Goal: Information Seeking & Learning: Learn about a topic

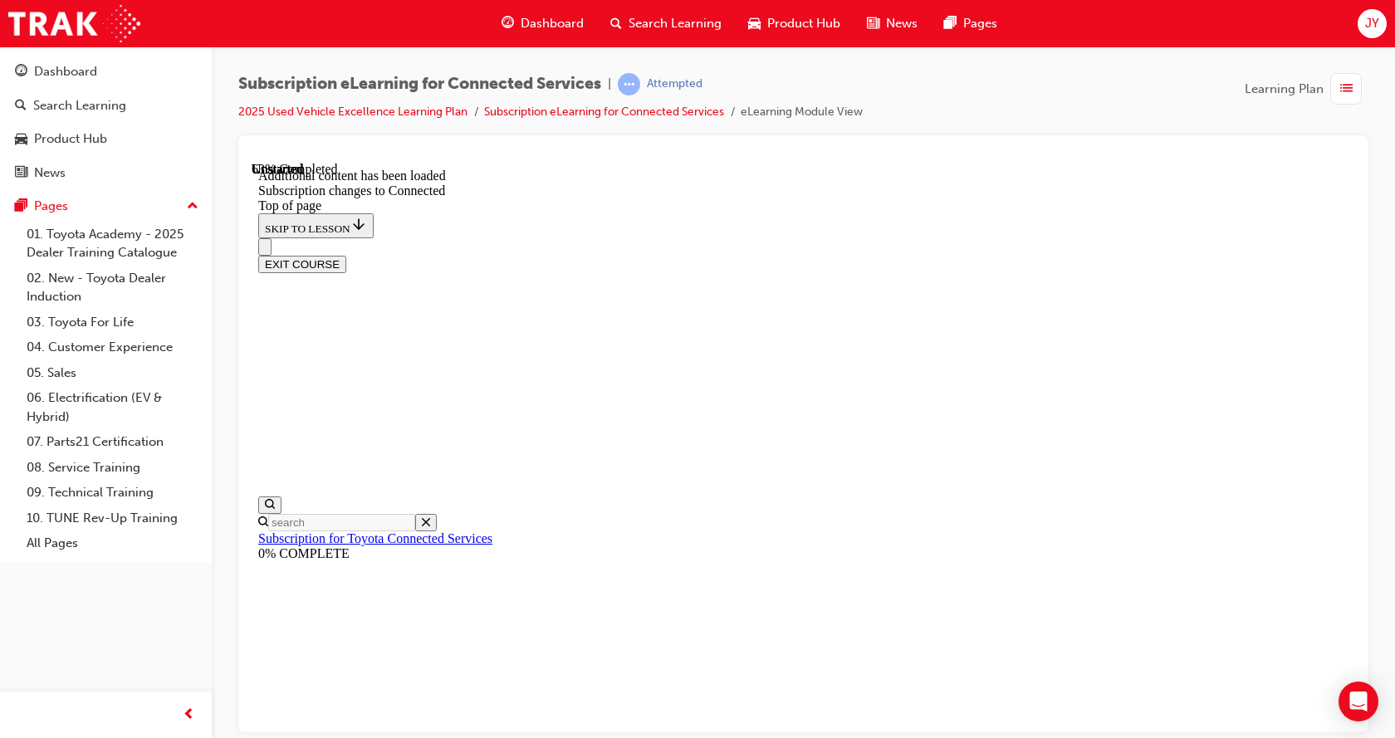
scroll to position [1931, 0]
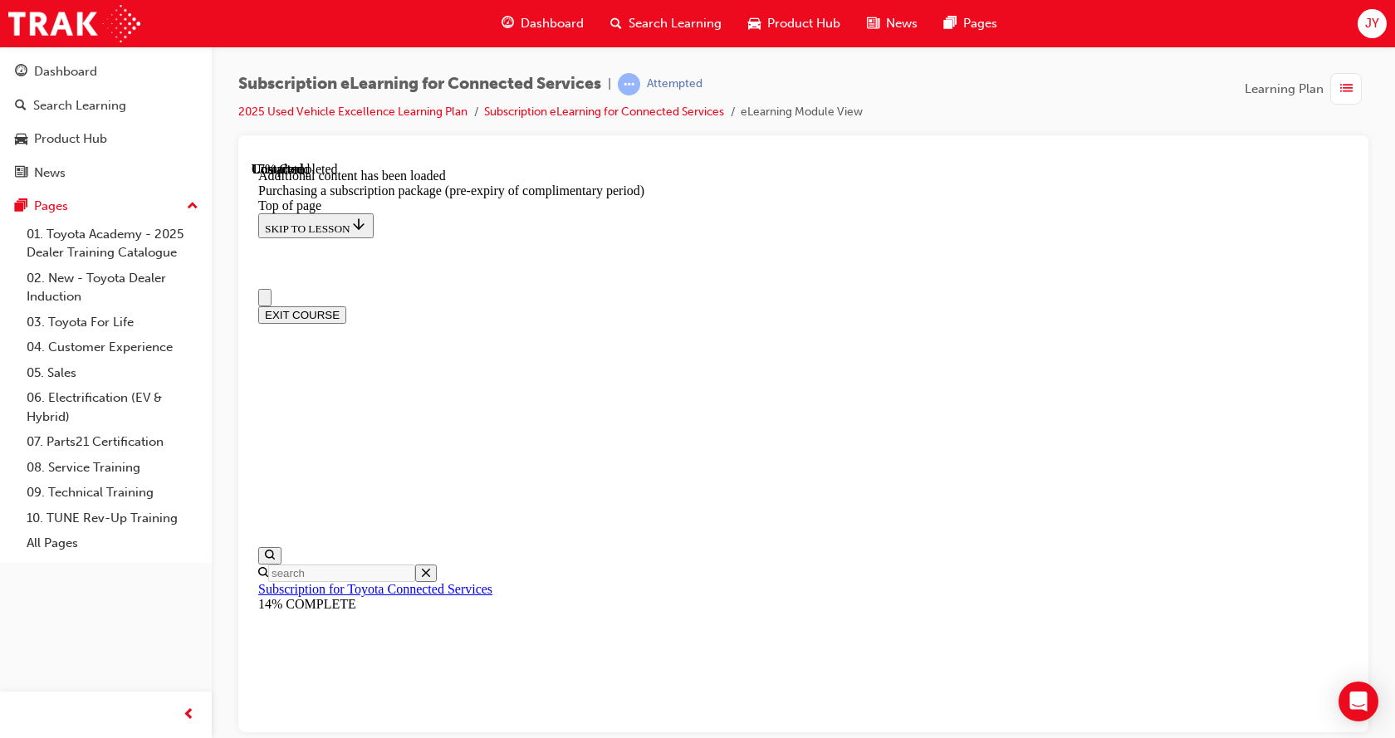
scroll to position [455, 0]
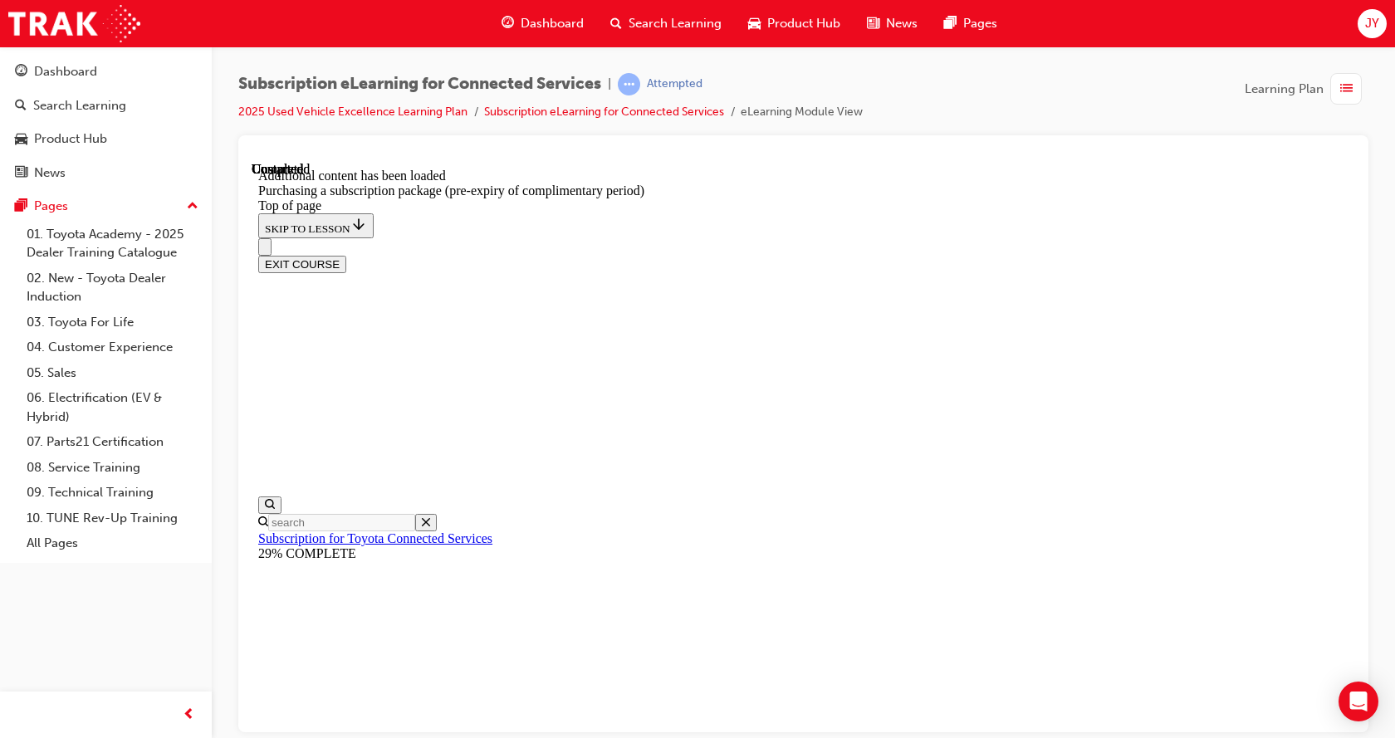
scroll to position [1835, 0]
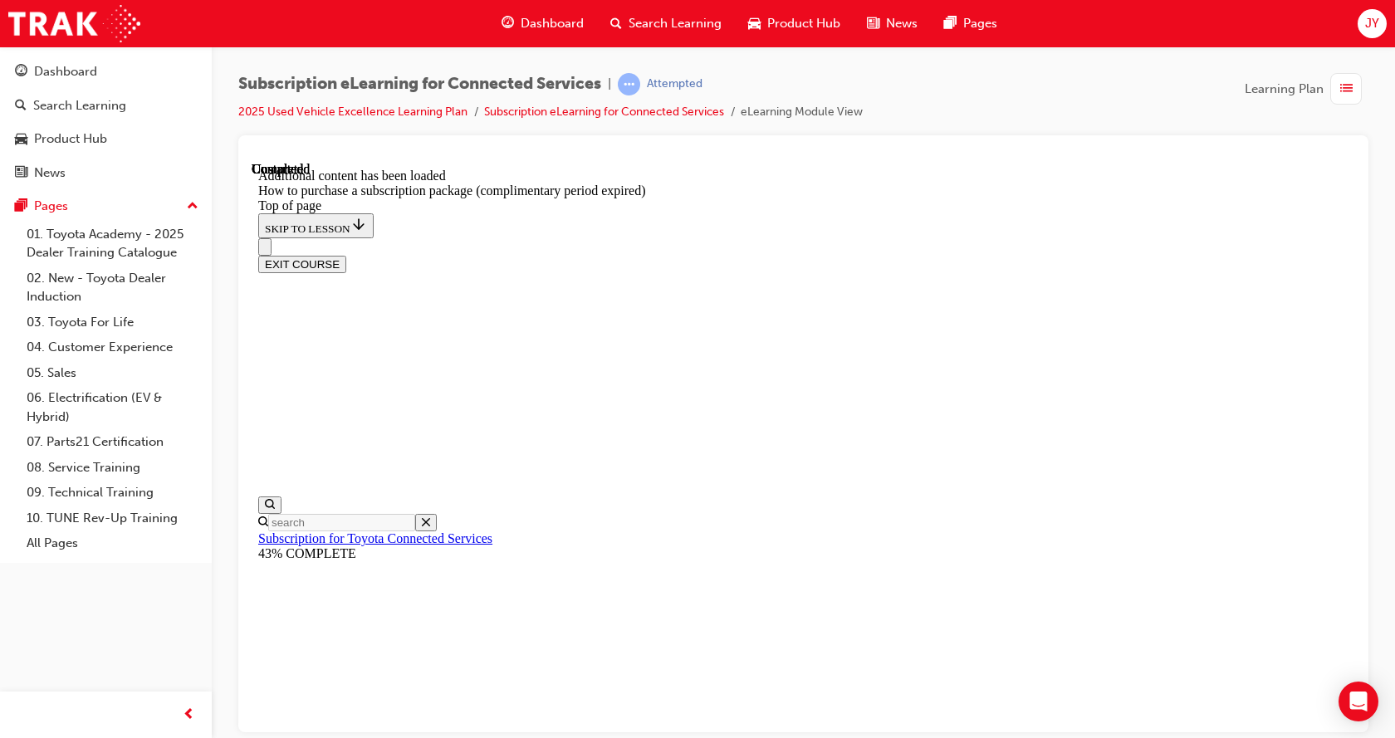
scroll to position [1604, 0]
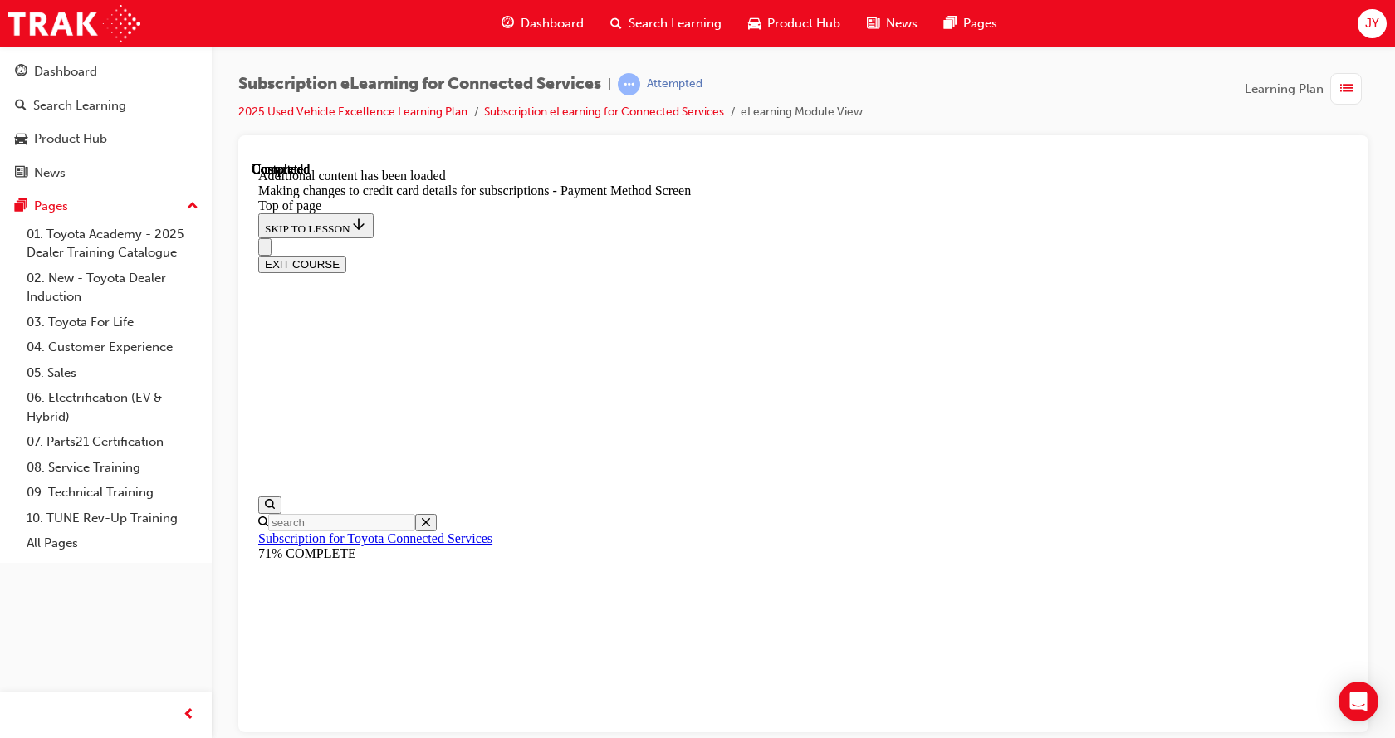
scroll to position [1572, 0]
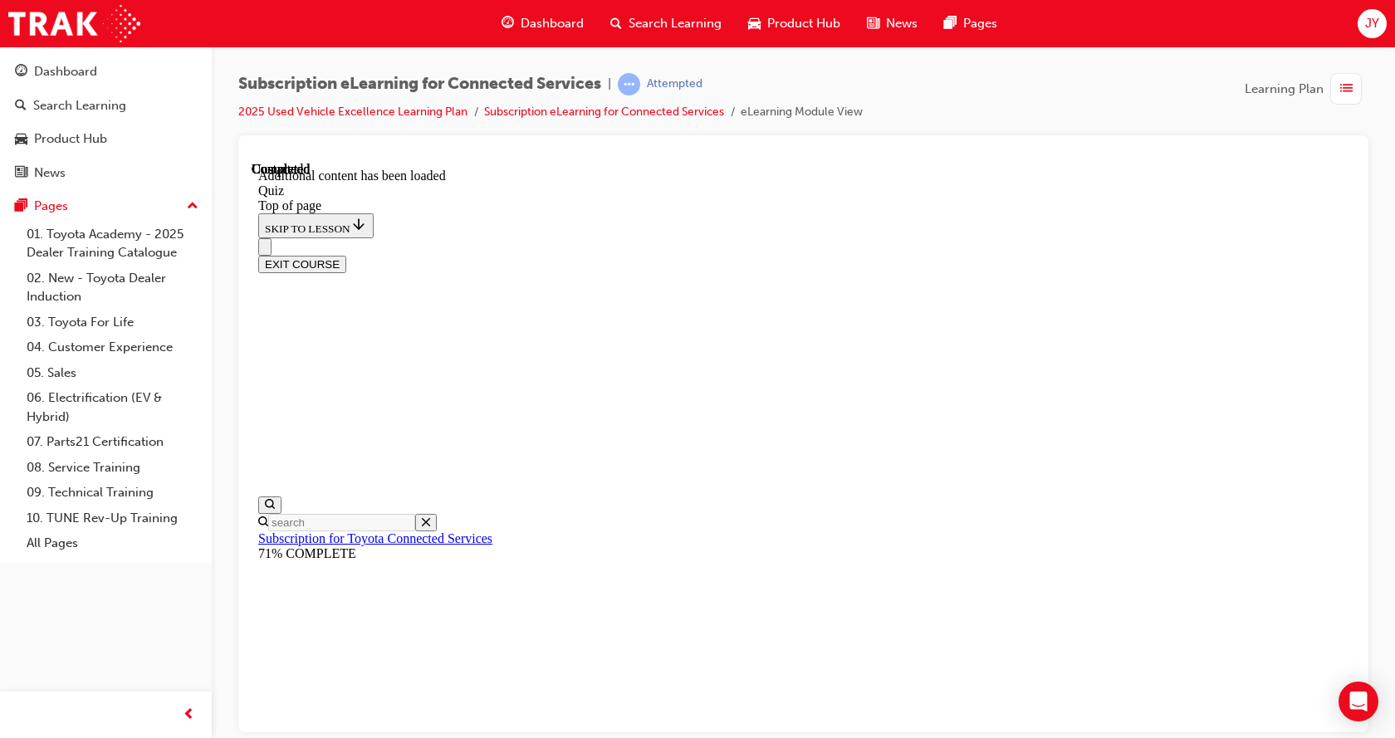
scroll to position [51, 0]
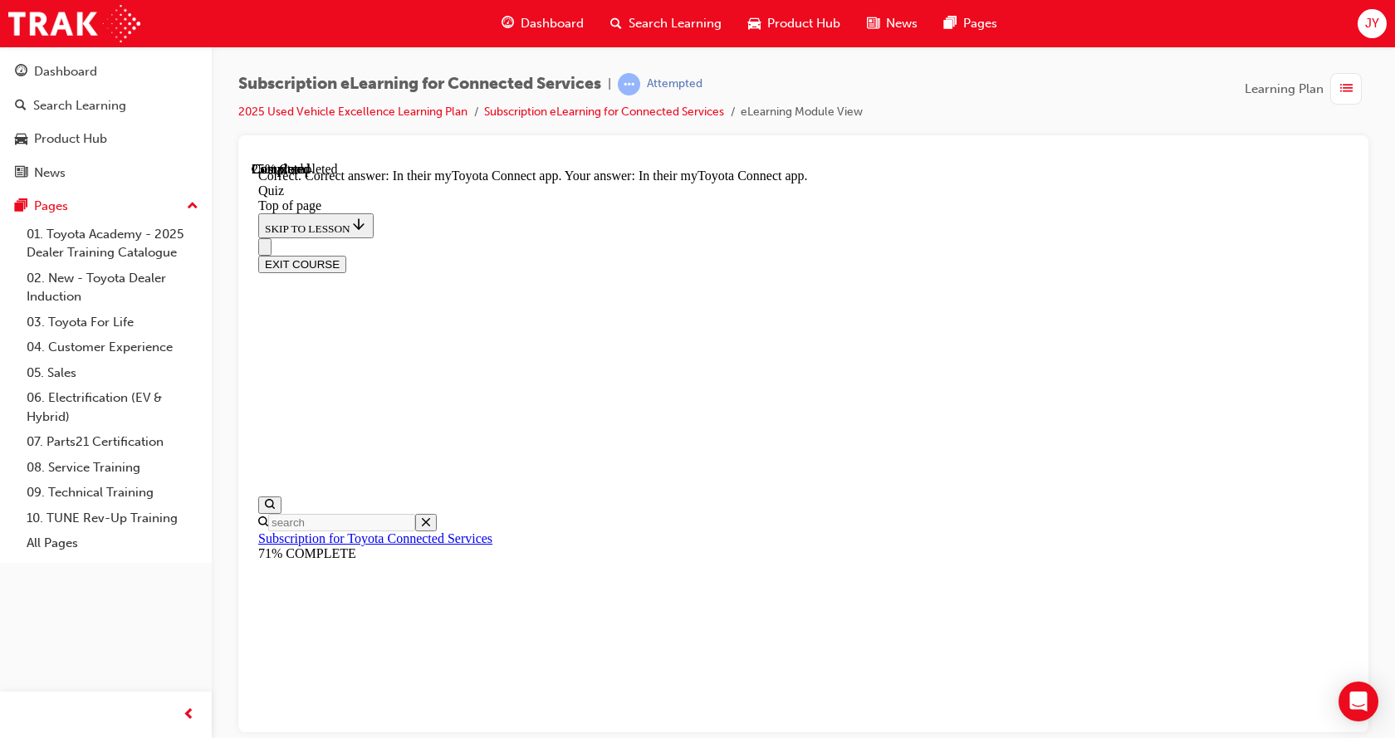
scroll to position [51, 0]
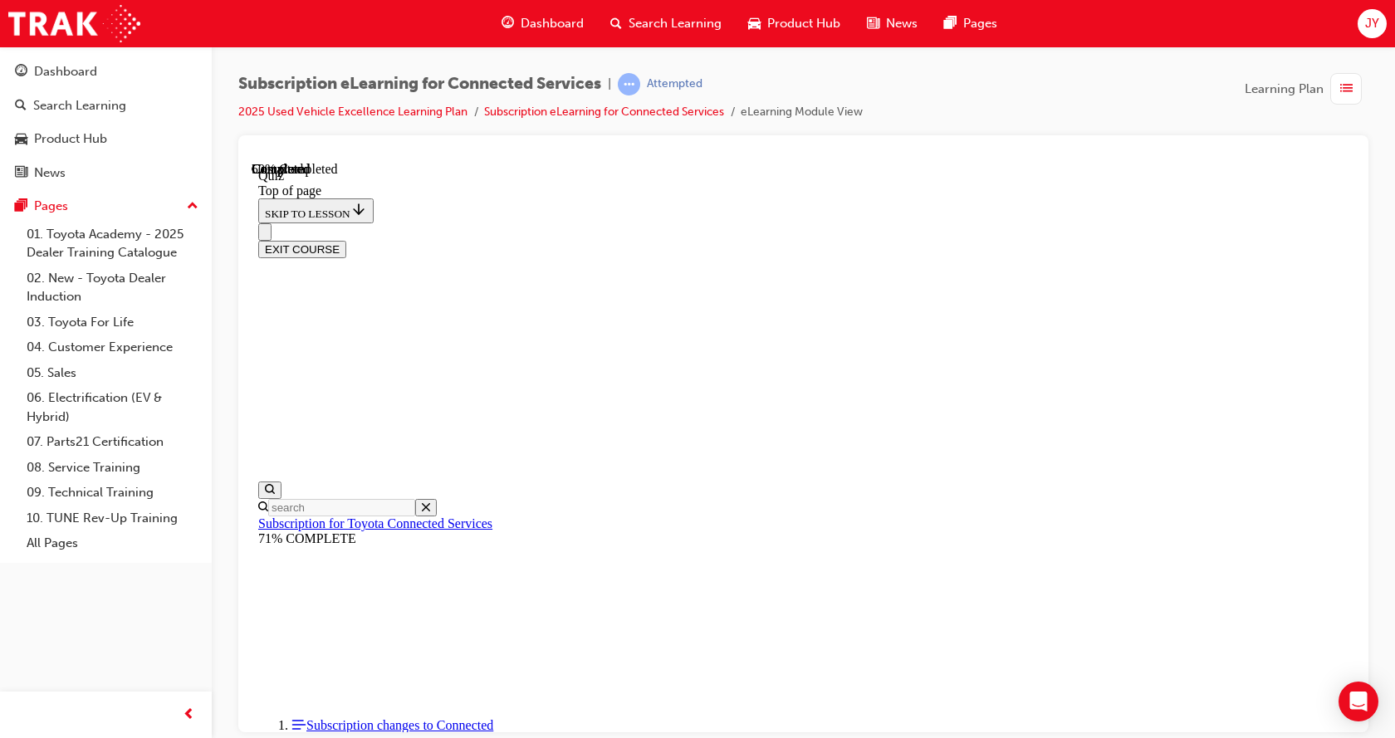
scroll to position [51, 0]
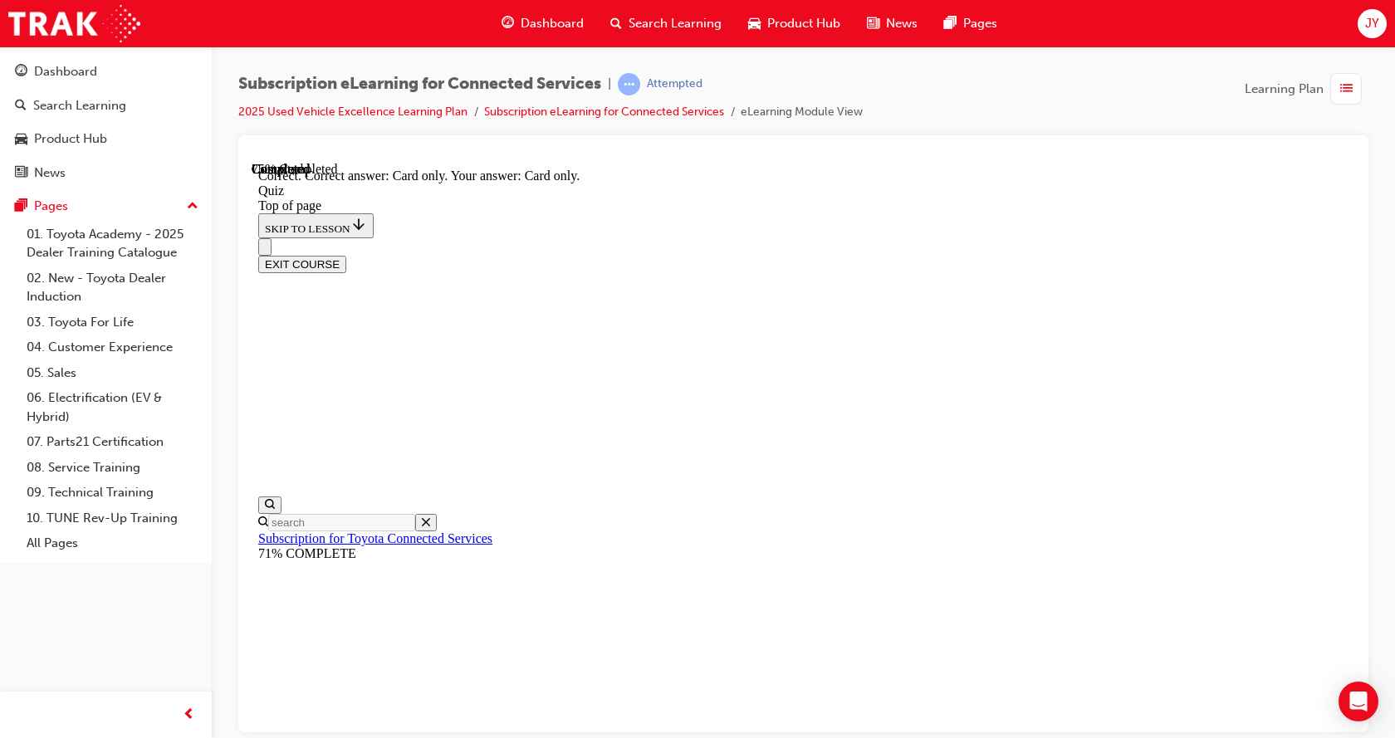
scroll to position [238, 0]
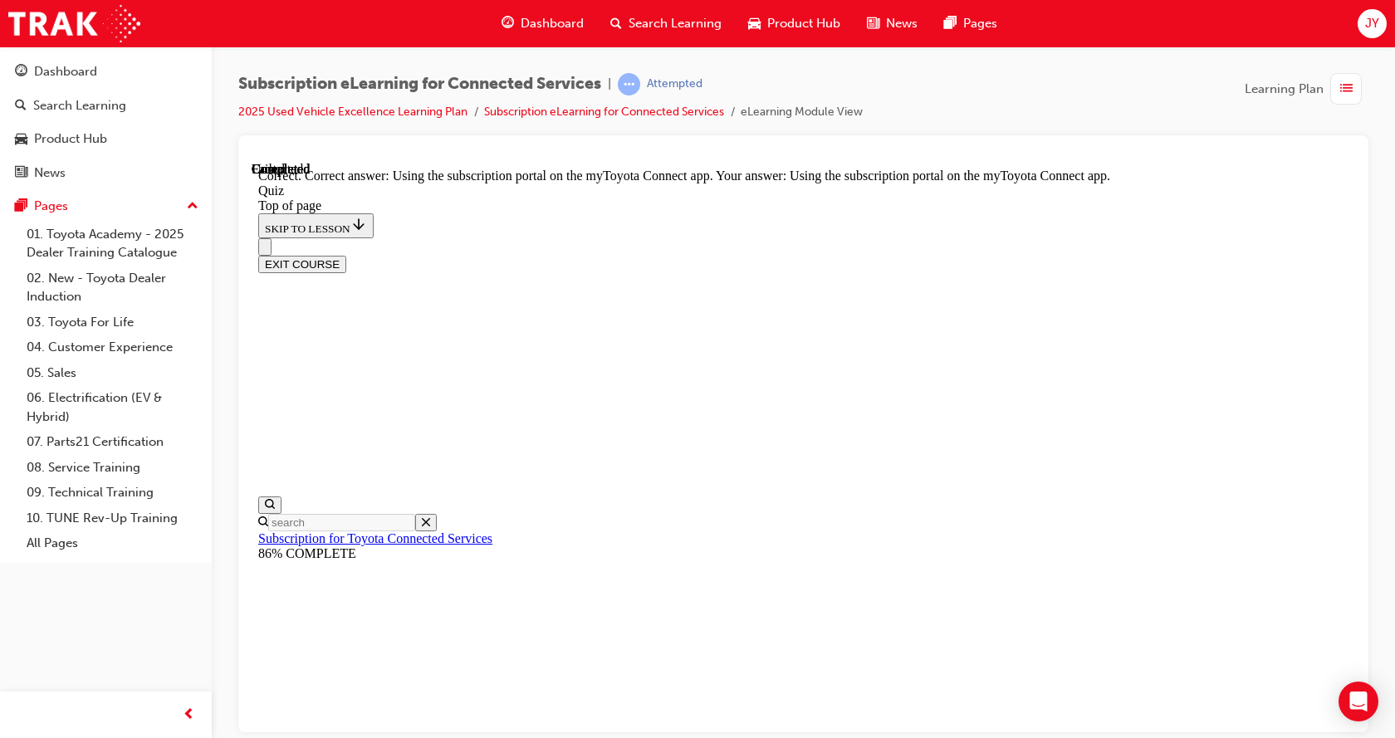
scroll to position [238, 0]
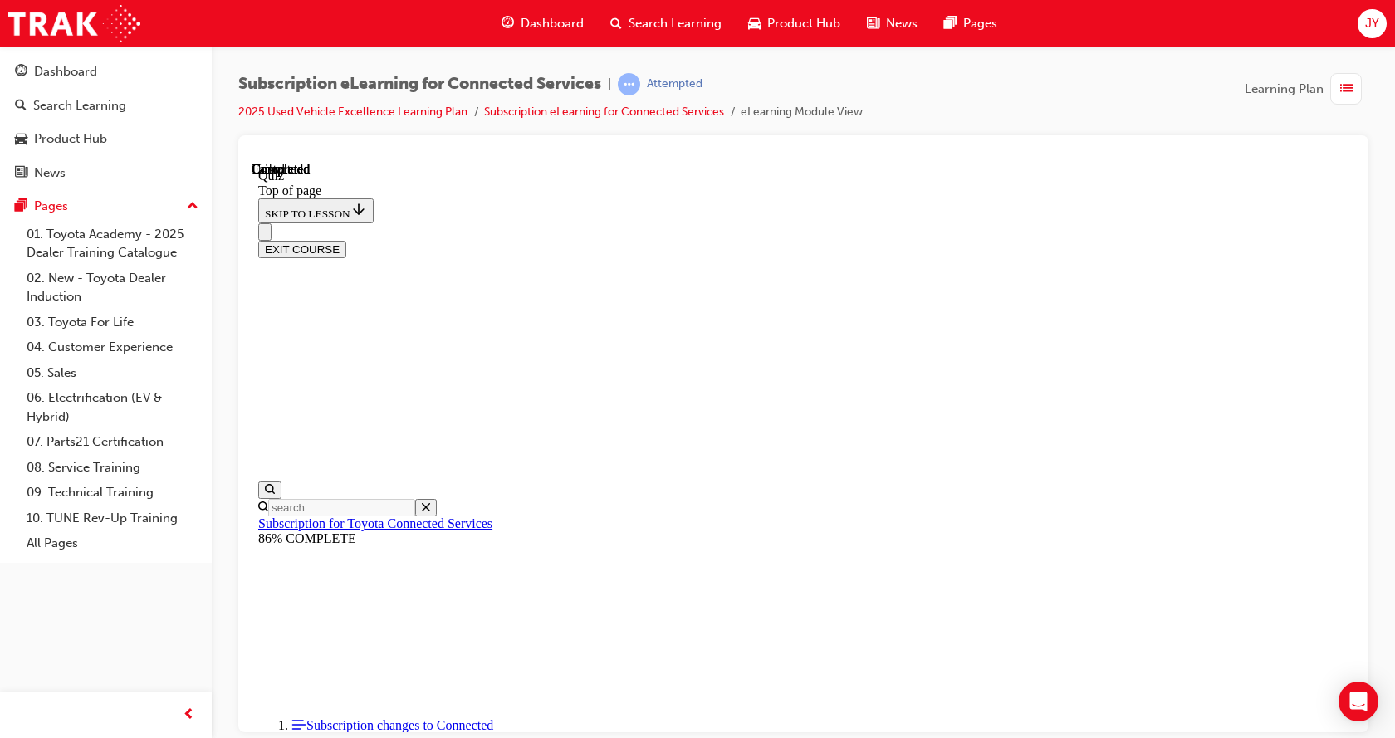
scroll to position [331, 0]
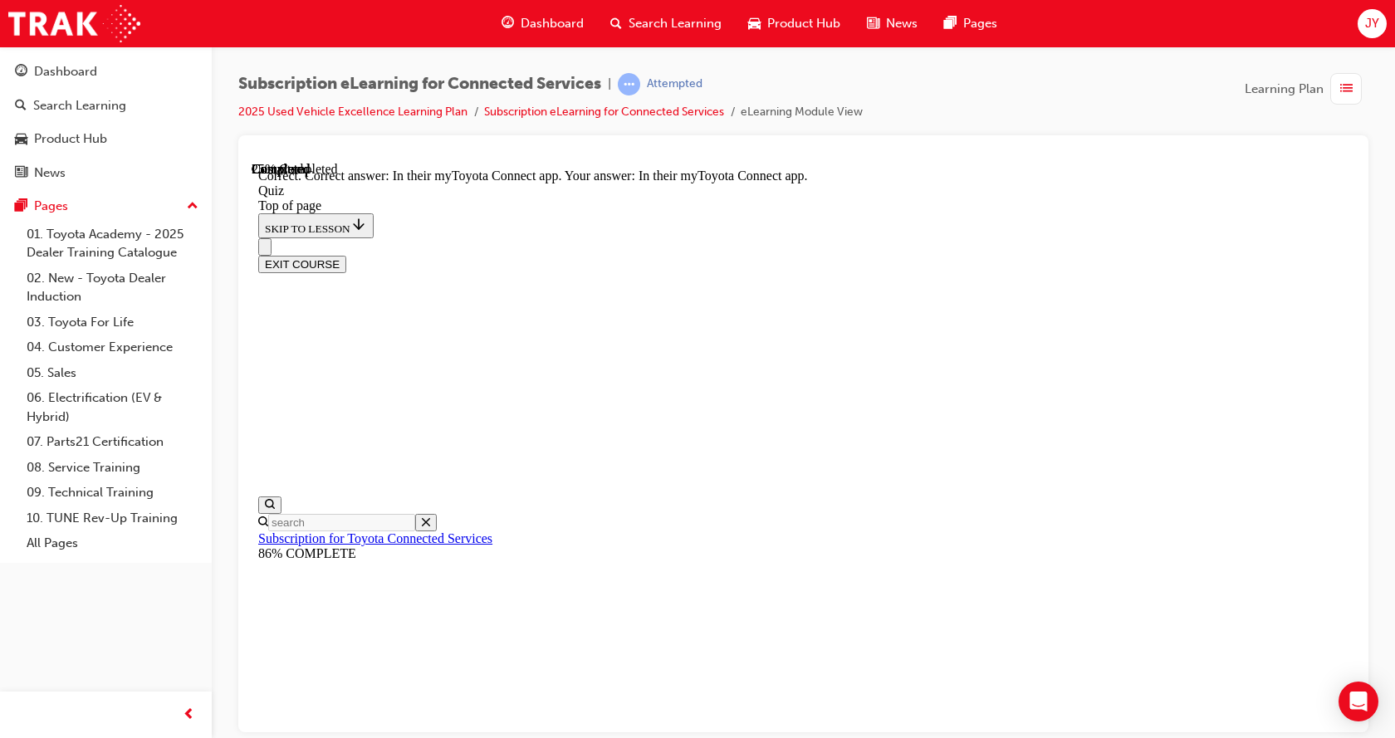
scroll to position [266, 0]
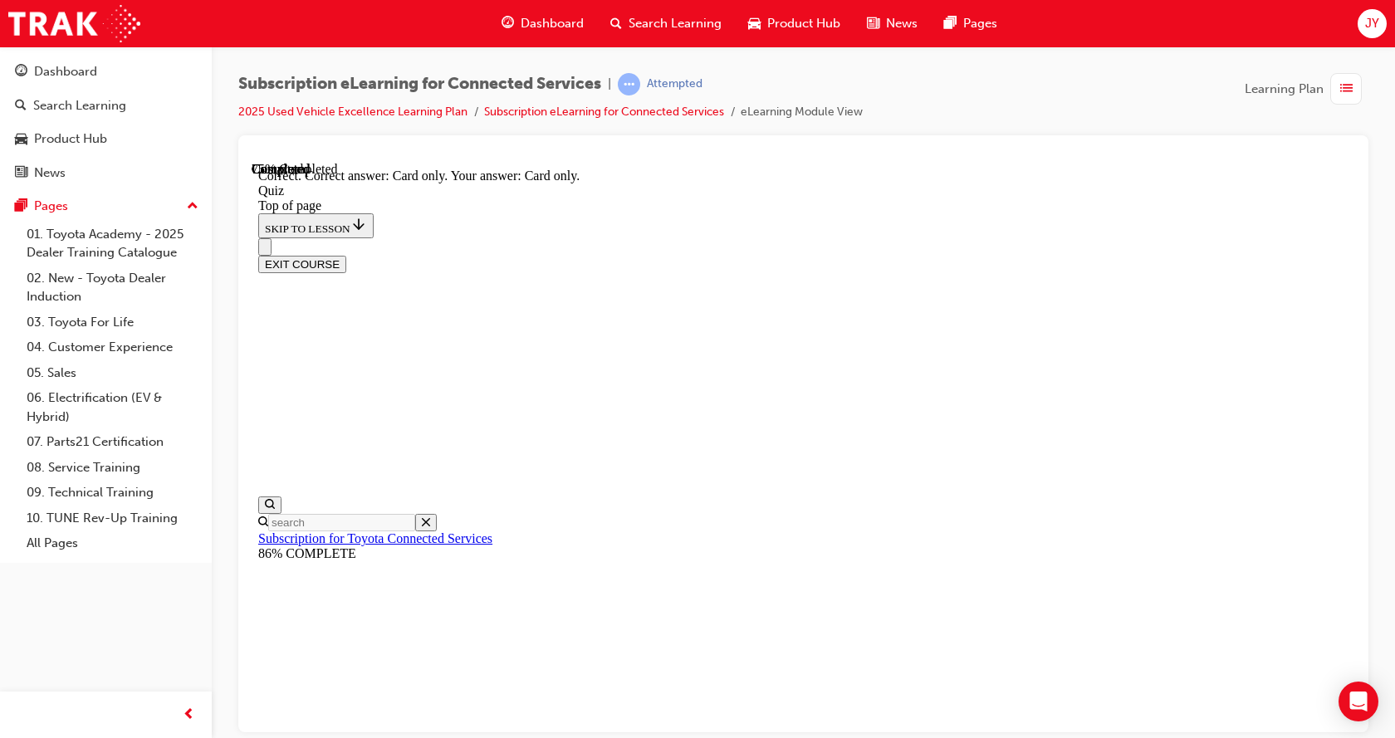
scroll to position [238, 0]
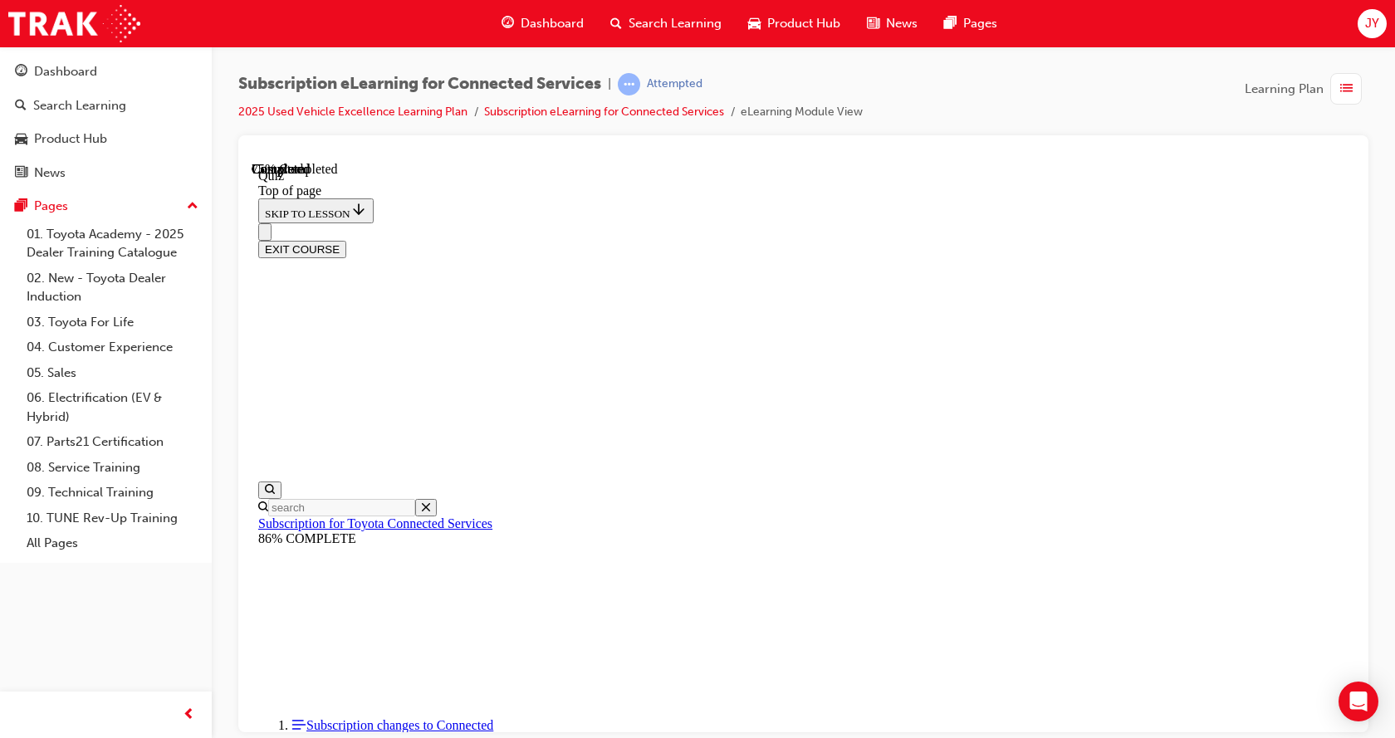
scroll to position [51, 0]
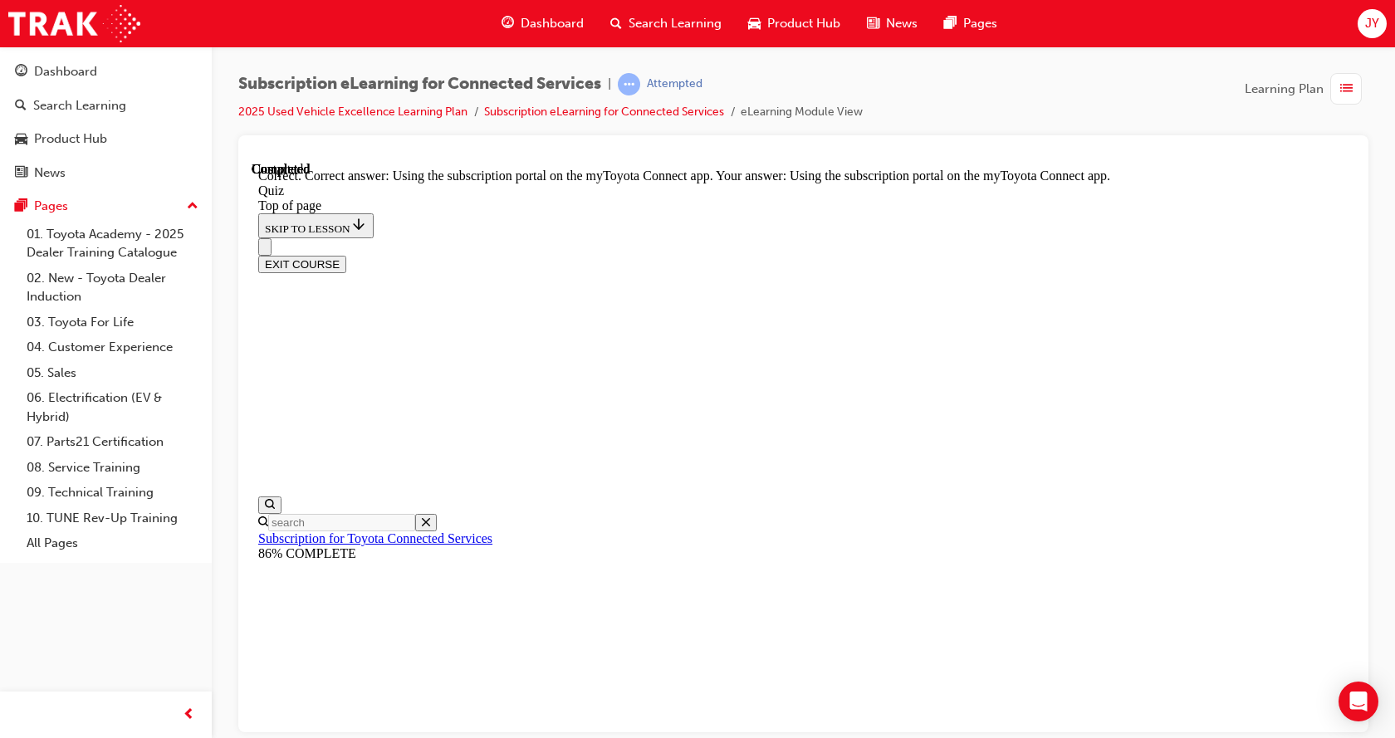
scroll to position [238, 0]
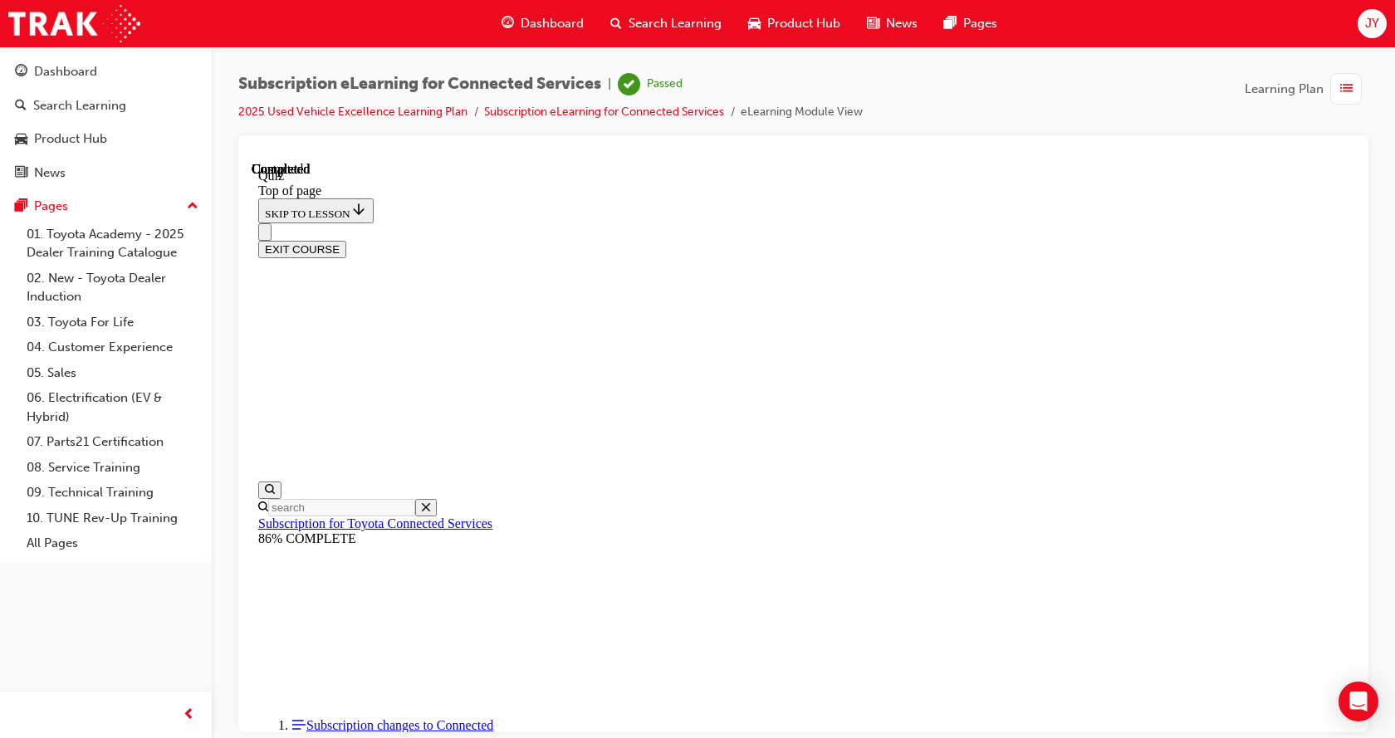
scroll to position [331, 0]
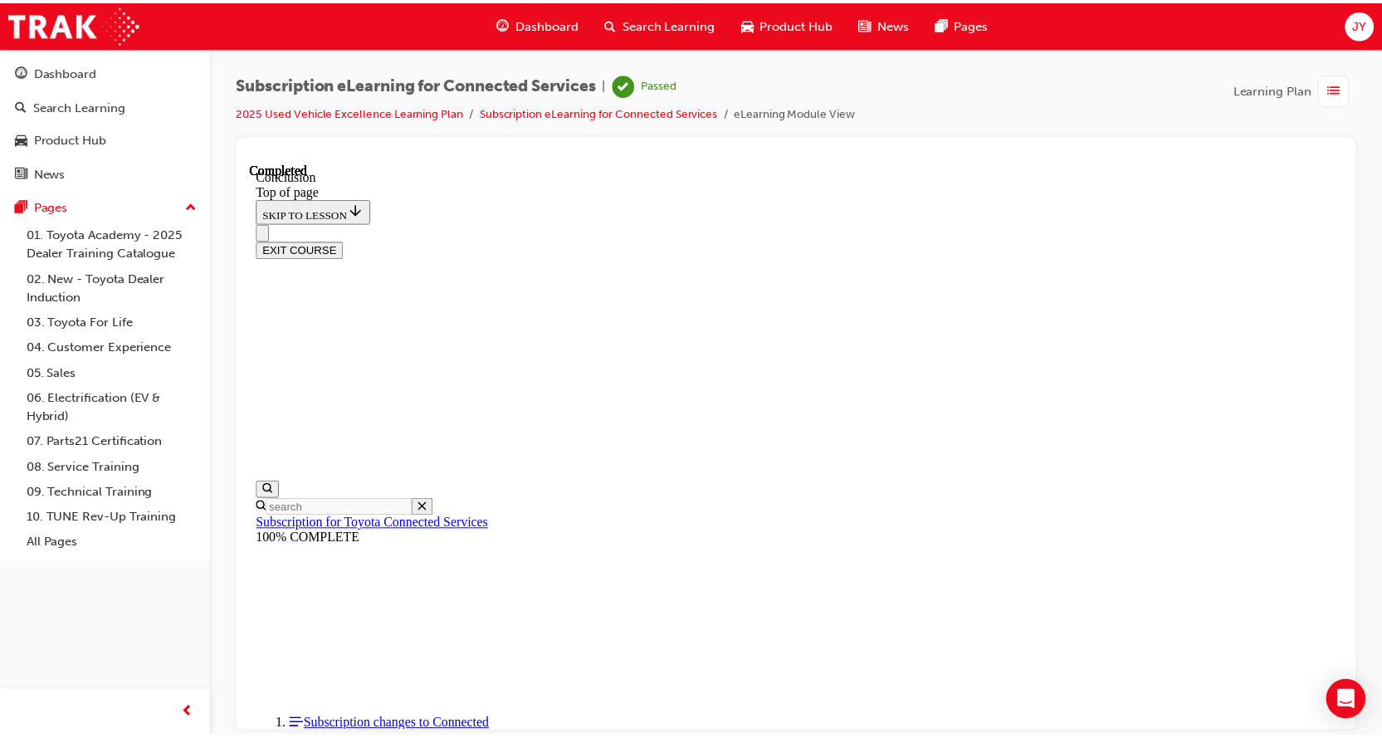
scroll to position [551, 0]
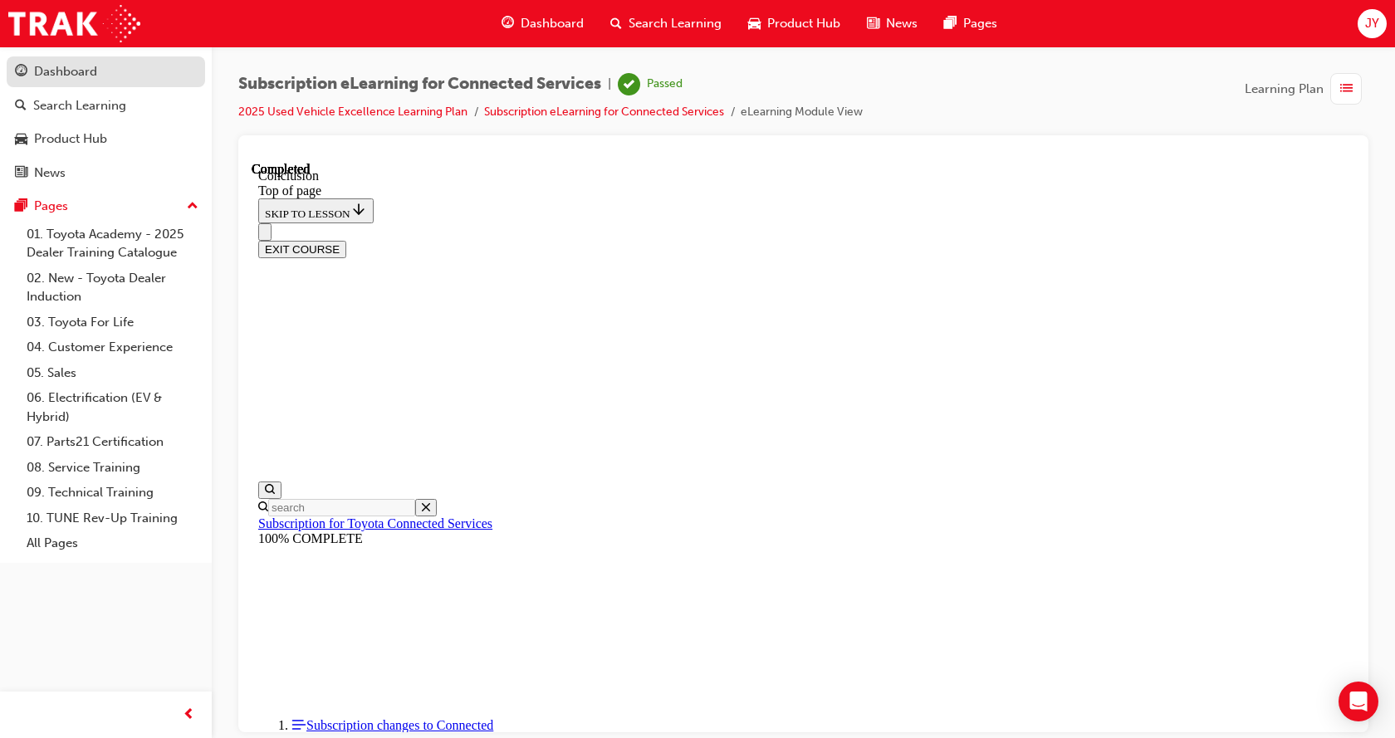
click at [50, 70] on div "Dashboard" at bounding box center [65, 71] width 63 height 19
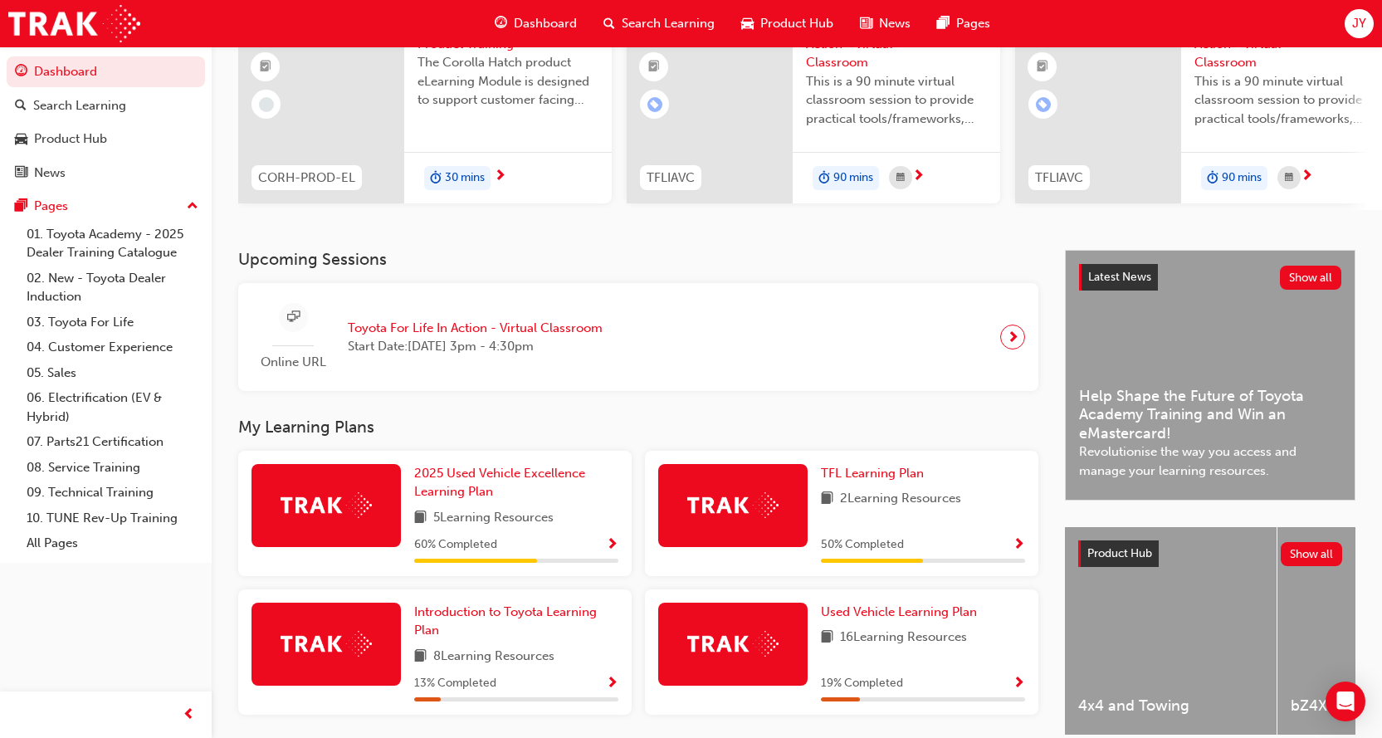
scroll to position [254, 0]
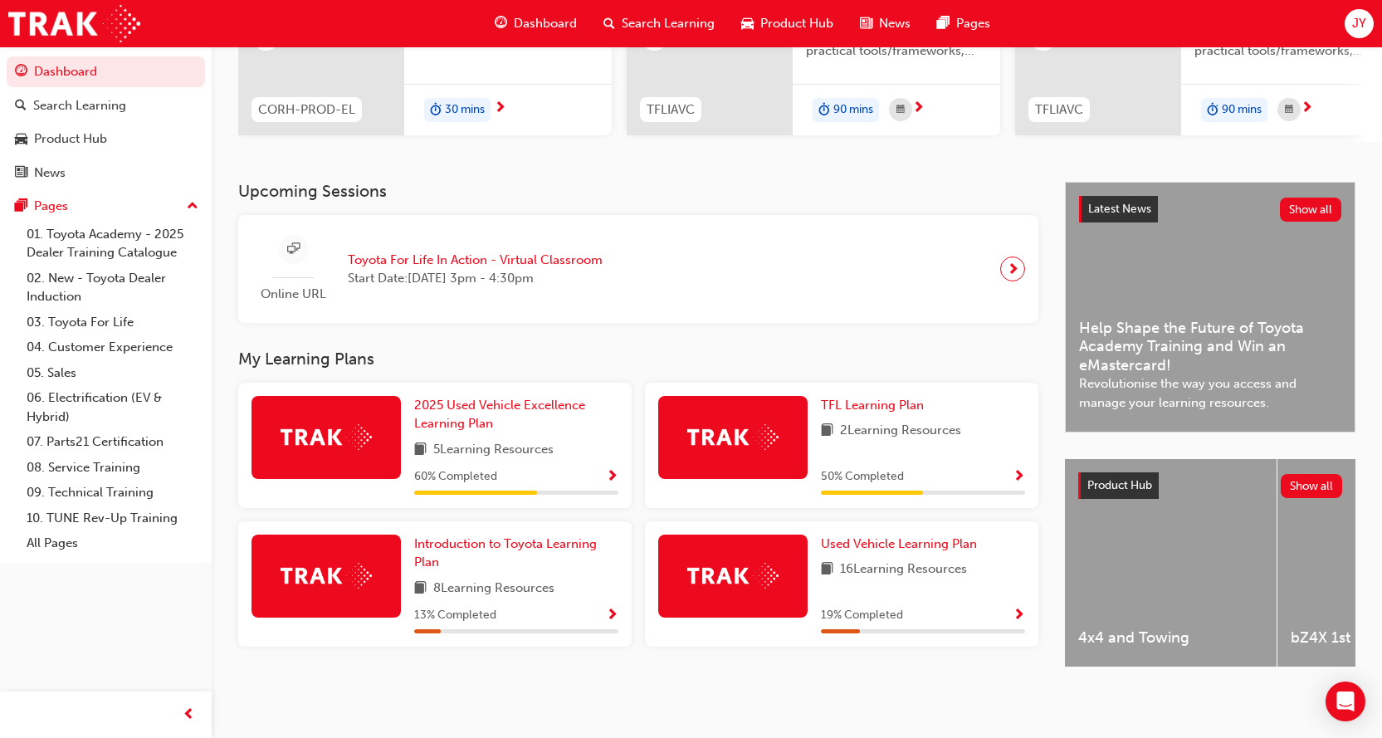
click at [608, 470] on span "Show Progress" at bounding box center [612, 477] width 12 height 15
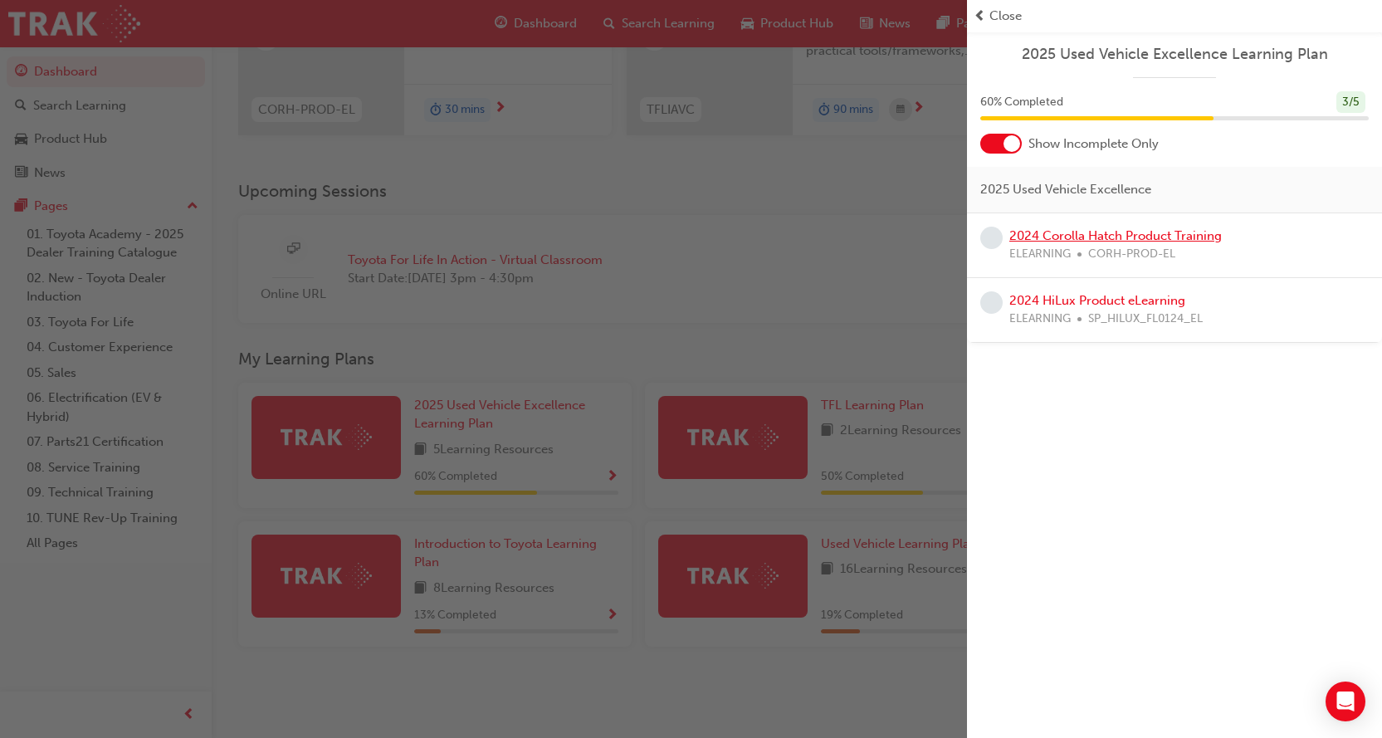
click at [1183, 231] on link "2024 Corolla Hatch Product Training" at bounding box center [1115, 235] width 213 height 15
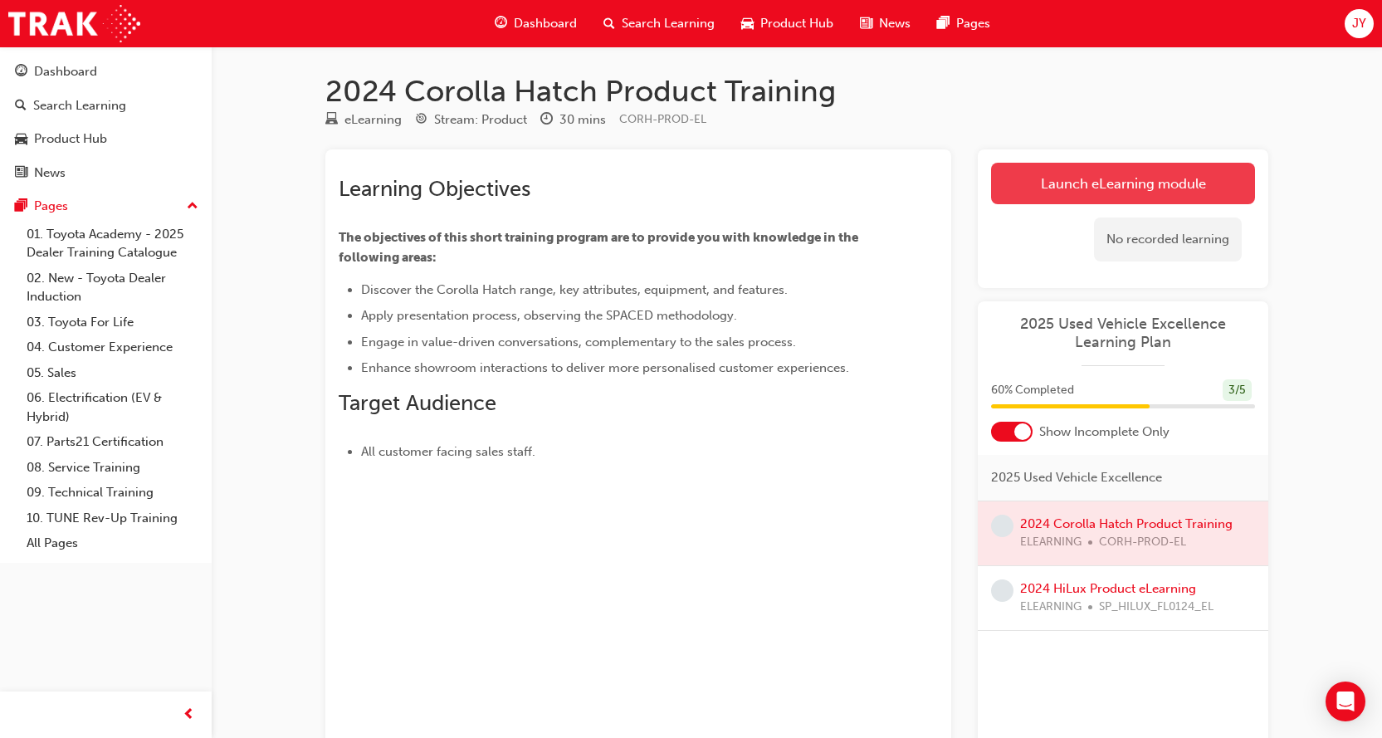
click at [1098, 187] on link "Launch eLearning module" at bounding box center [1123, 184] width 264 height 42
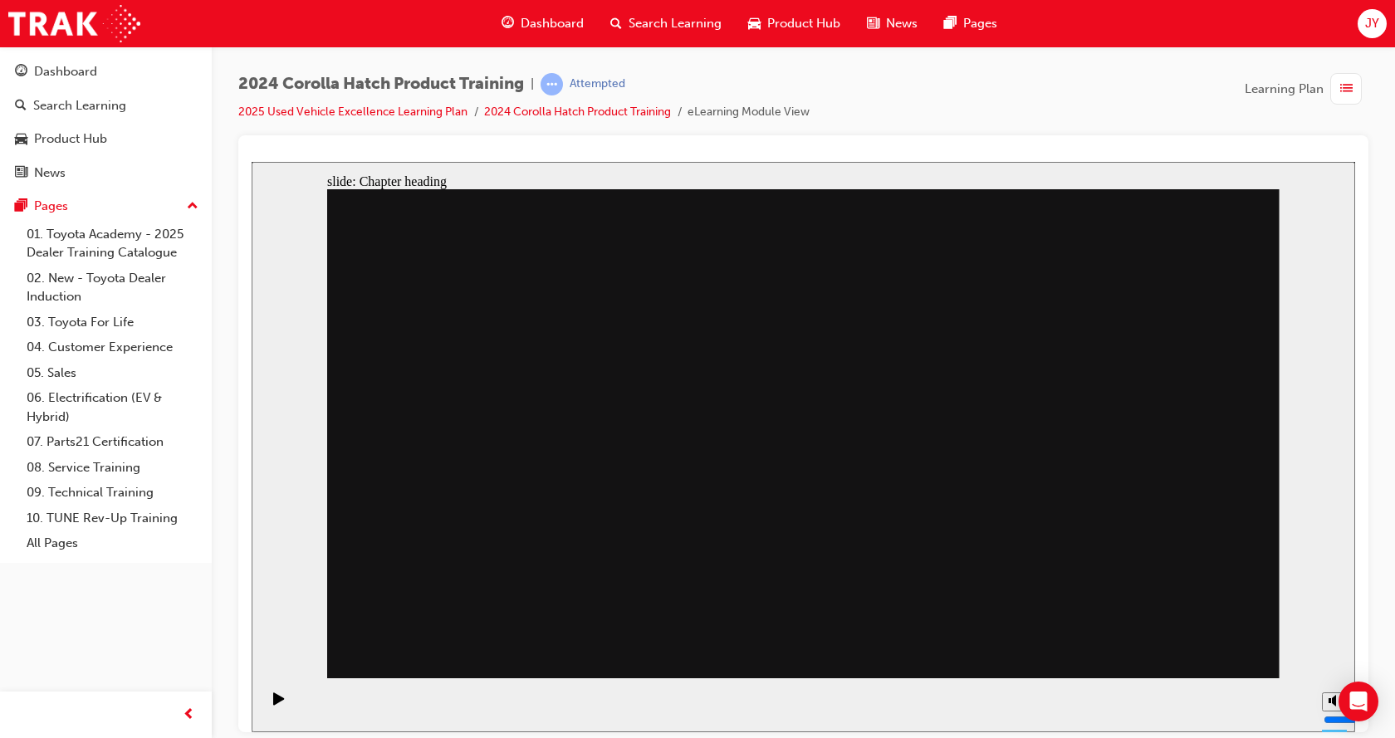
drag, startPoint x: 738, startPoint y: 430, endPoint x: 765, endPoint y: 437, distance: 28.2
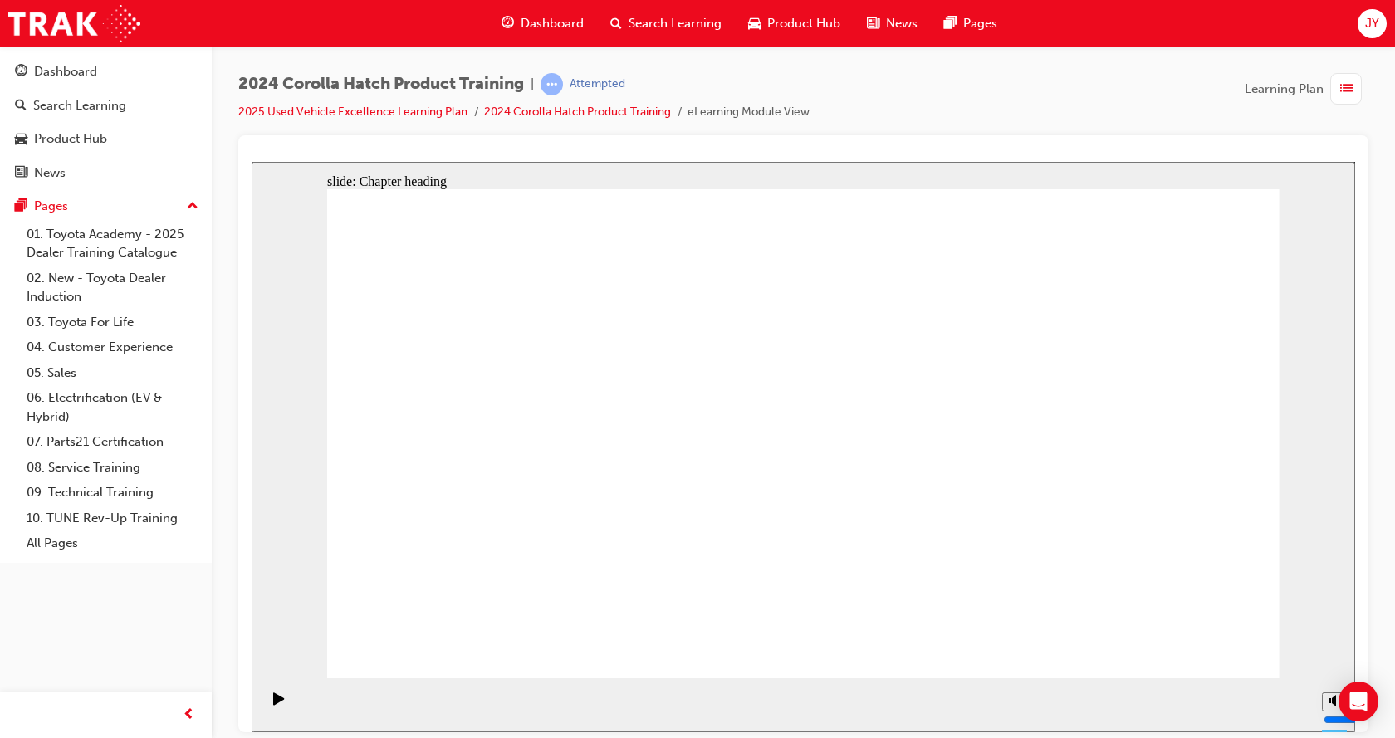
drag, startPoint x: 779, startPoint y: 416, endPoint x: 865, endPoint y: 421, distance: 86.5
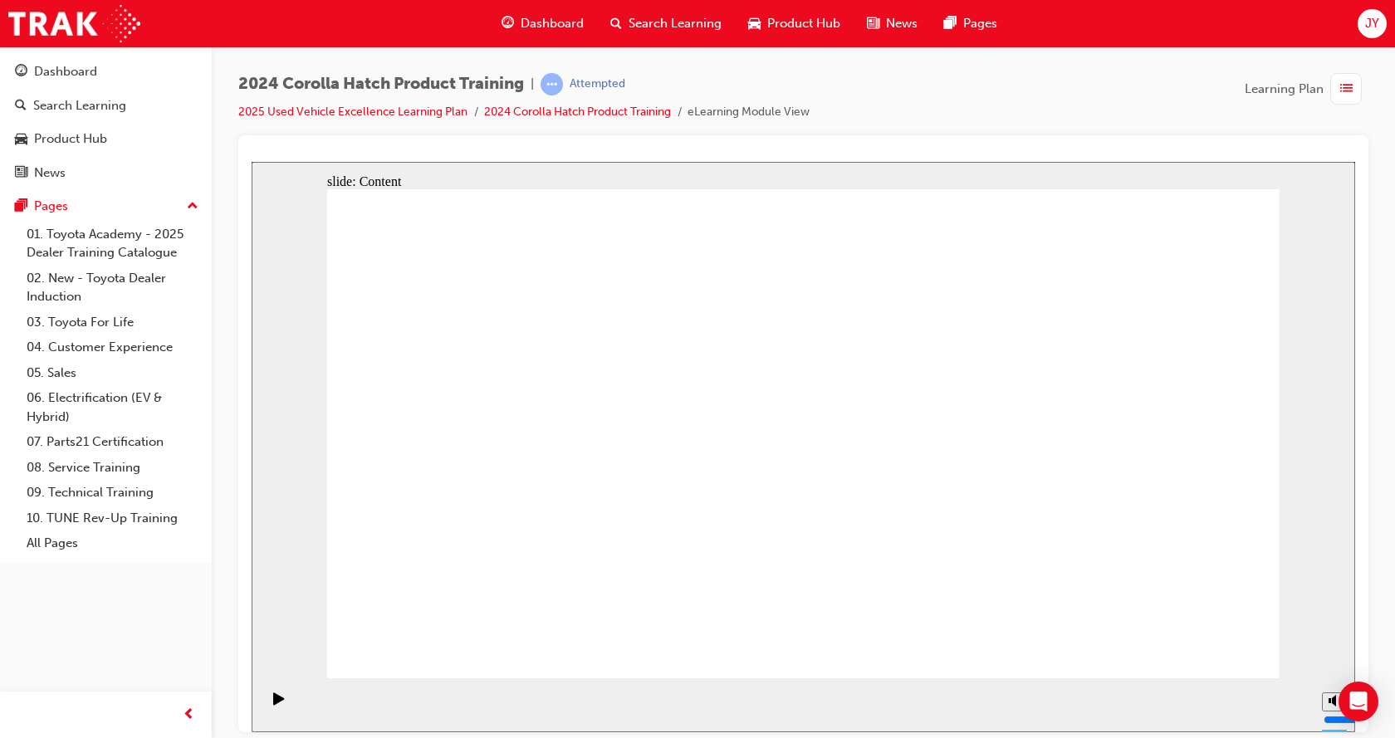
drag, startPoint x: 900, startPoint y: 433, endPoint x: 931, endPoint y: 432, distance: 30.7
drag, startPoint x: 1114, startPoint y: 482, endPoint x: 1133, endPoint y: 367, distance: 117.0
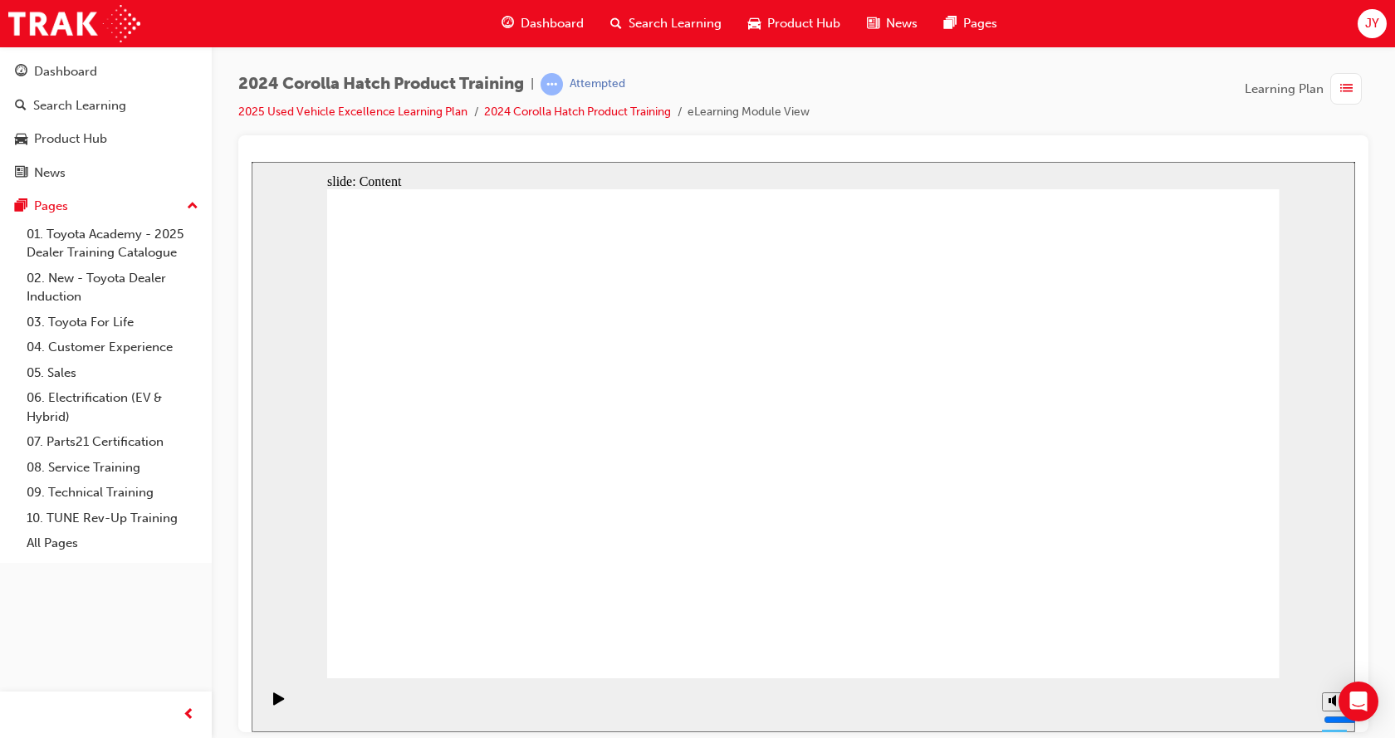
drag, startPoint x: 960, startPoint y: 383, endPoint x: 1142, endPoint y: 482, distance: 207.3
drag, startPoint x: 1237, startPoint y: 427, endPoint x: 936, endPoint y: 534, distance: 319.5
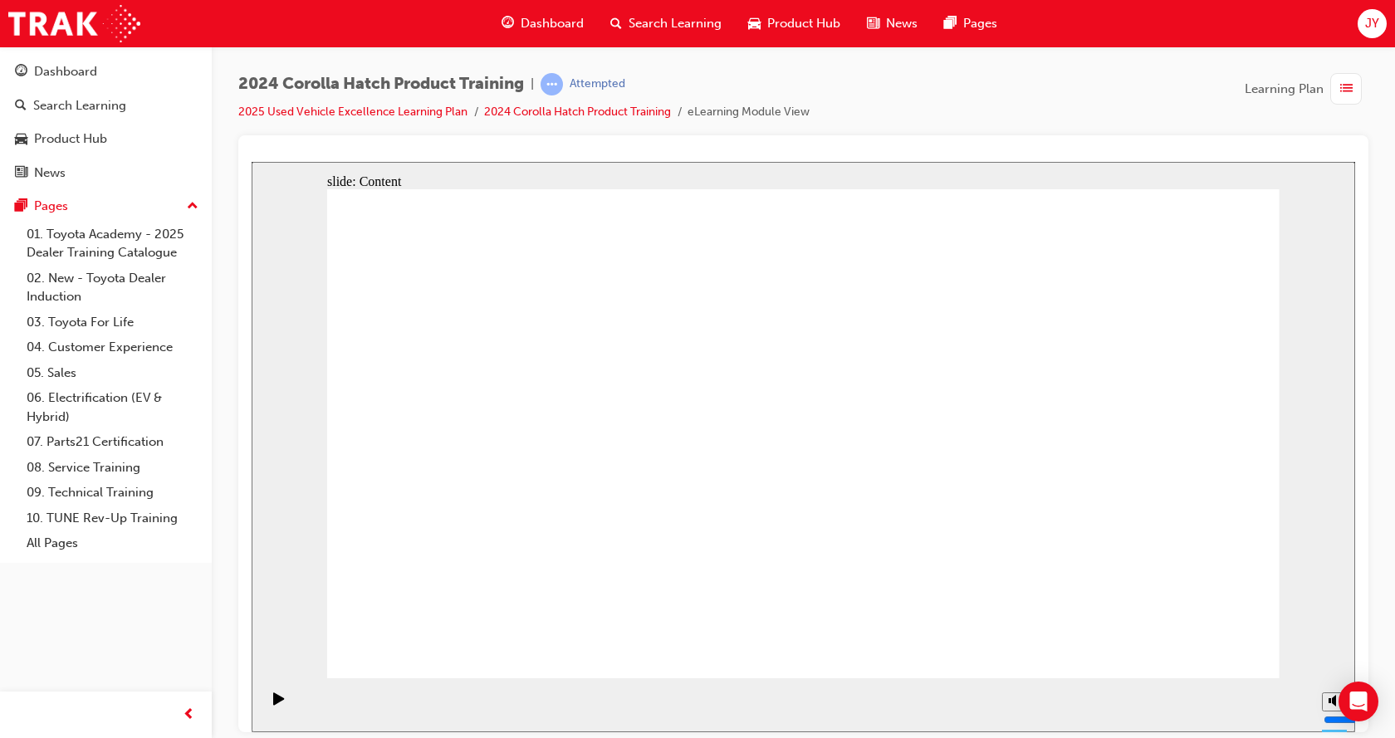
drag, startPoint x: 1333, startPoint y: 641, endPoint x: 1323, endPoint y: 535, distance: 105.9
type input "10"
click at [1325, 650] on input "volume" at bounding box center [1376, 656] width 107 height 13
click at [1263, 685] on section "Playback Speed 2 1.75 1.5 1.25 Normal" at bounding box center [803, 704] width 1103 height 54
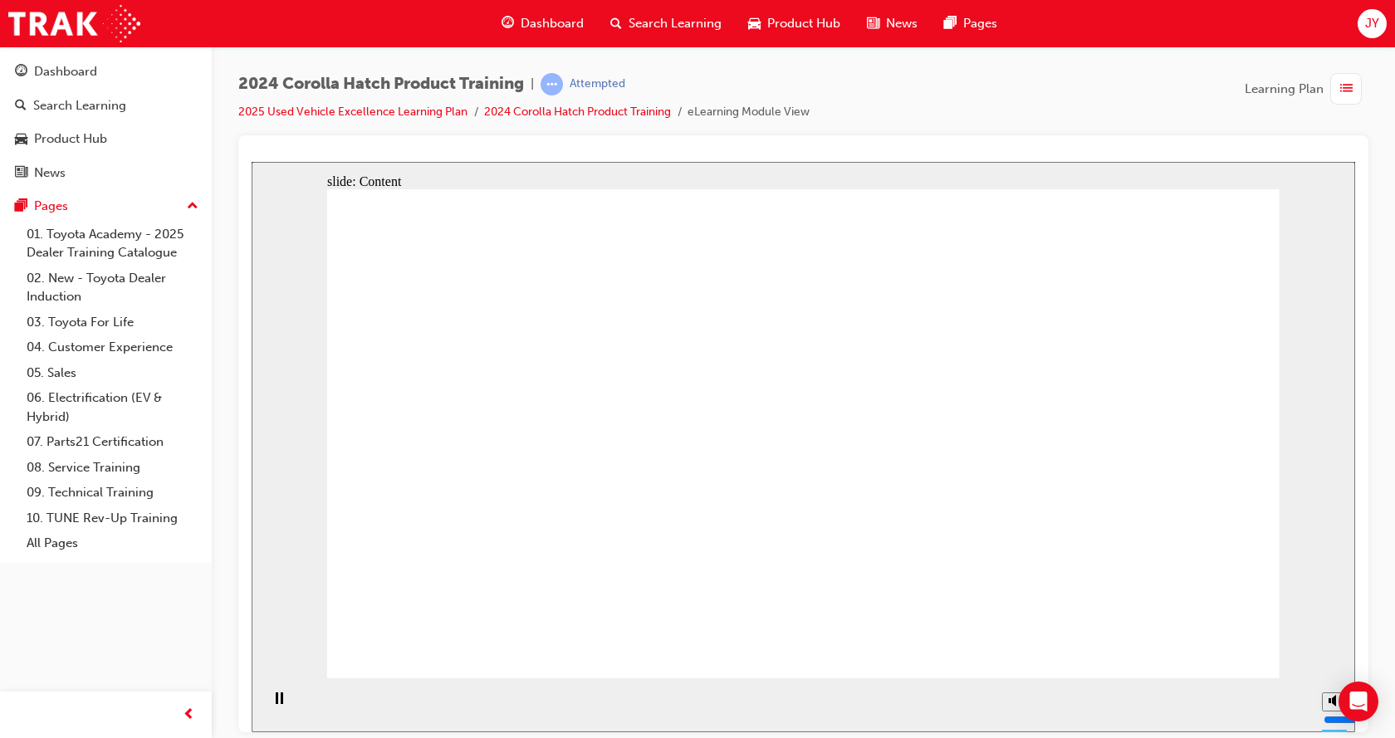
drag, startPoint x: 487, startPoint y: 453, endPoint x: 637, endPoint y: 401, distance: 158.3
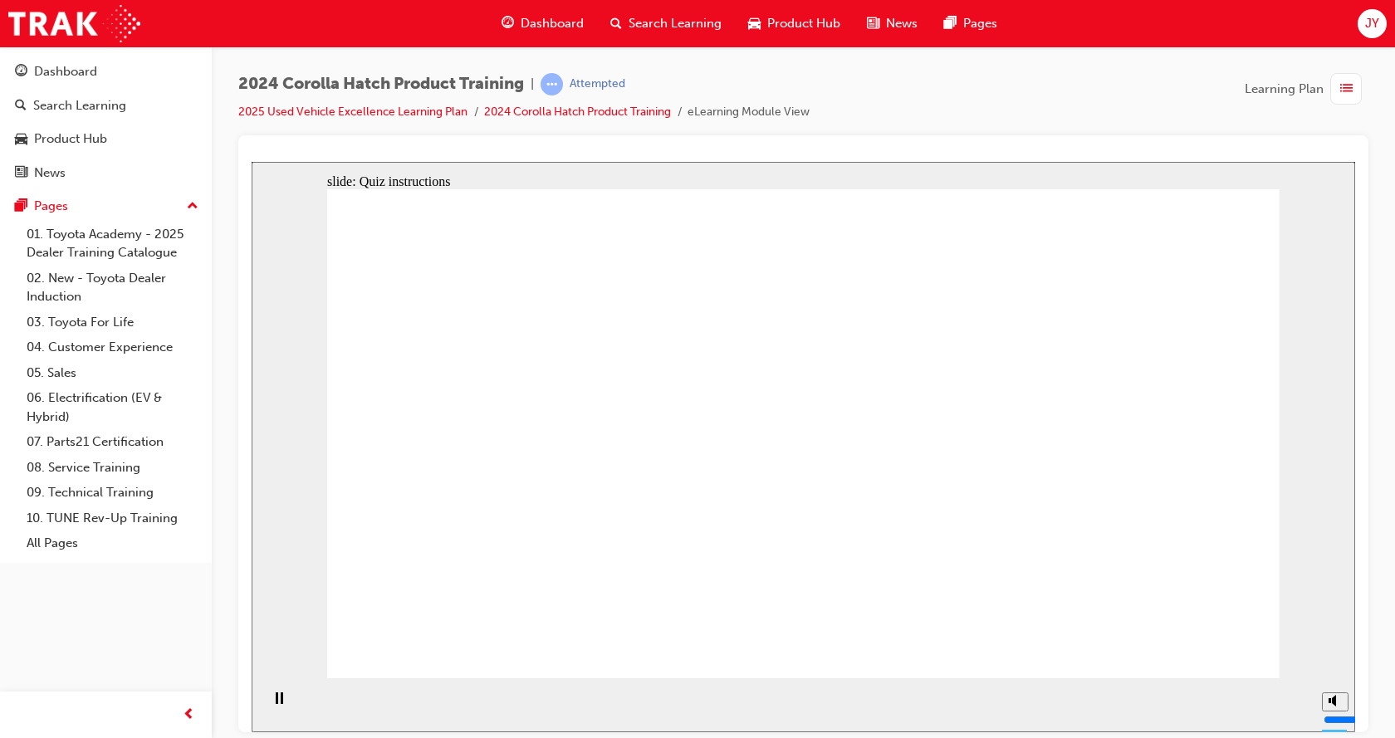
radio input "true"
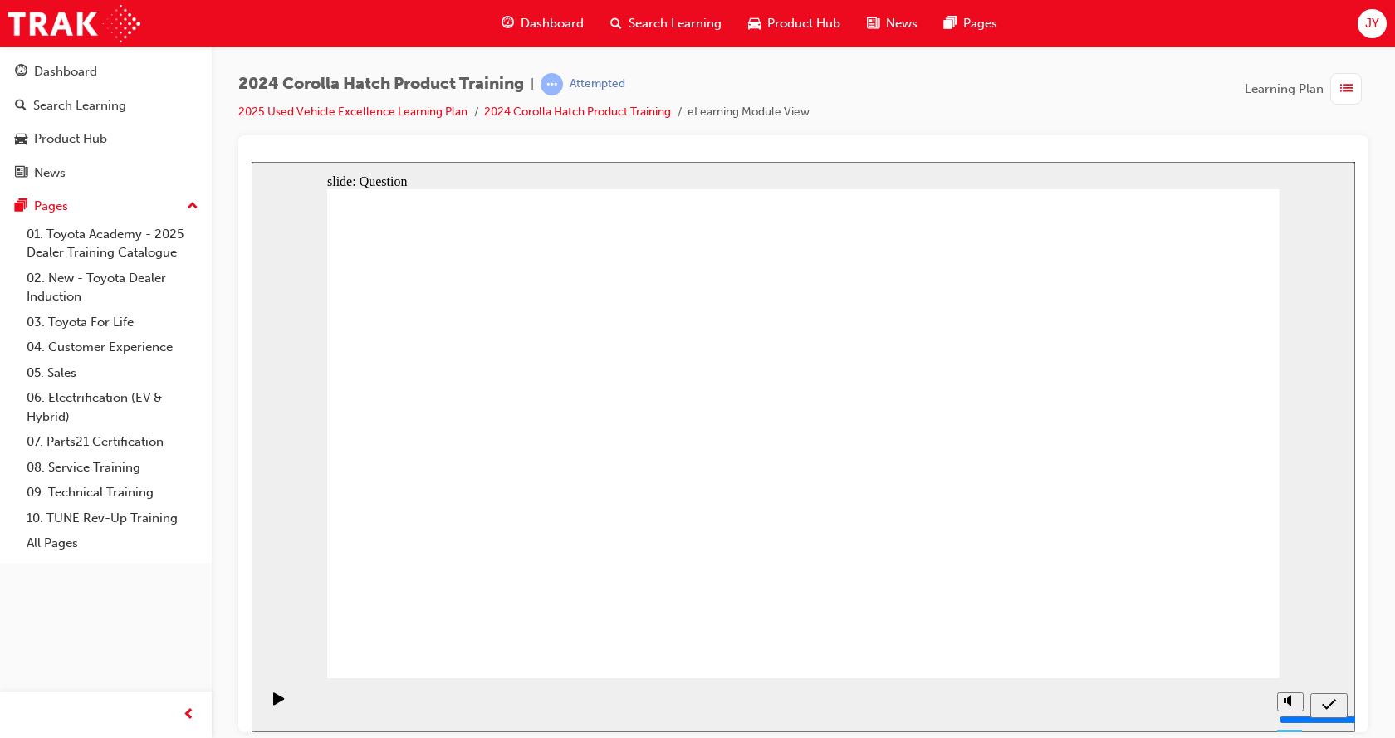
radio input "true"
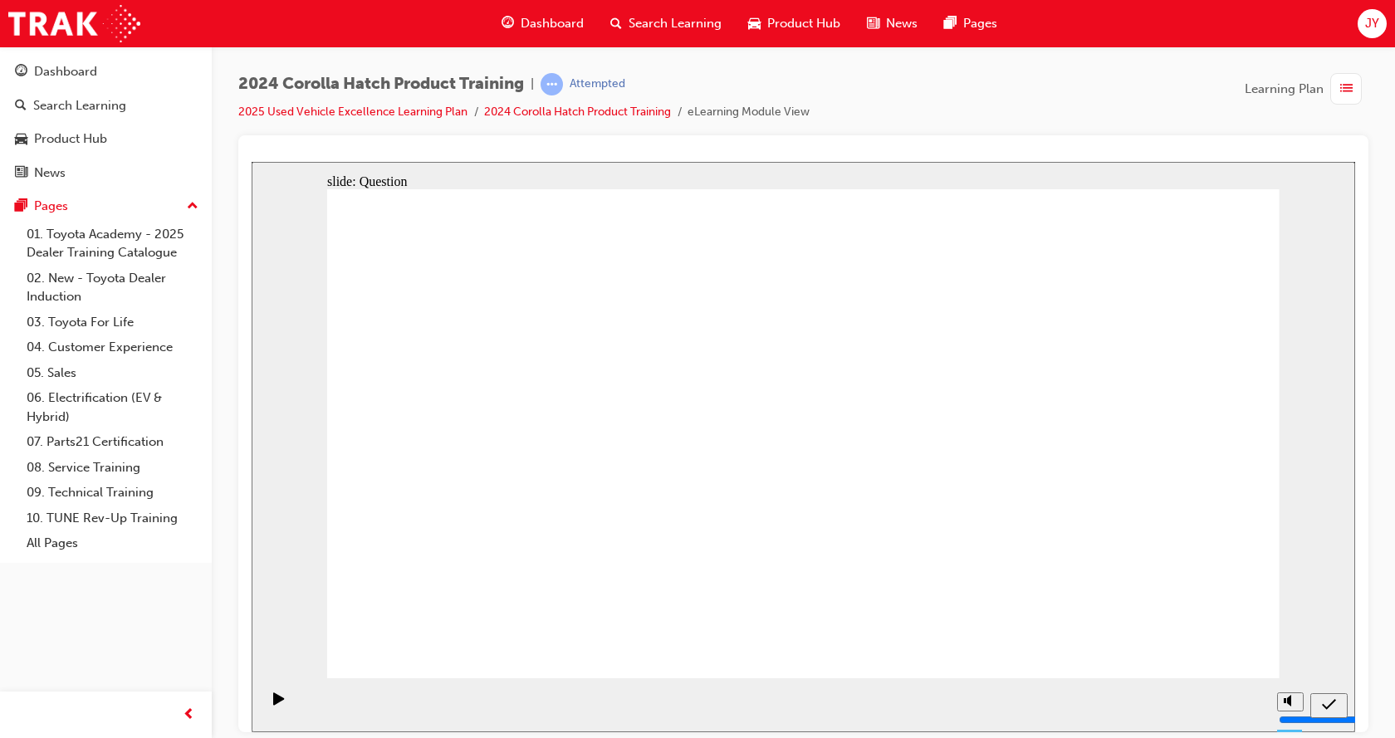
radio input "true"
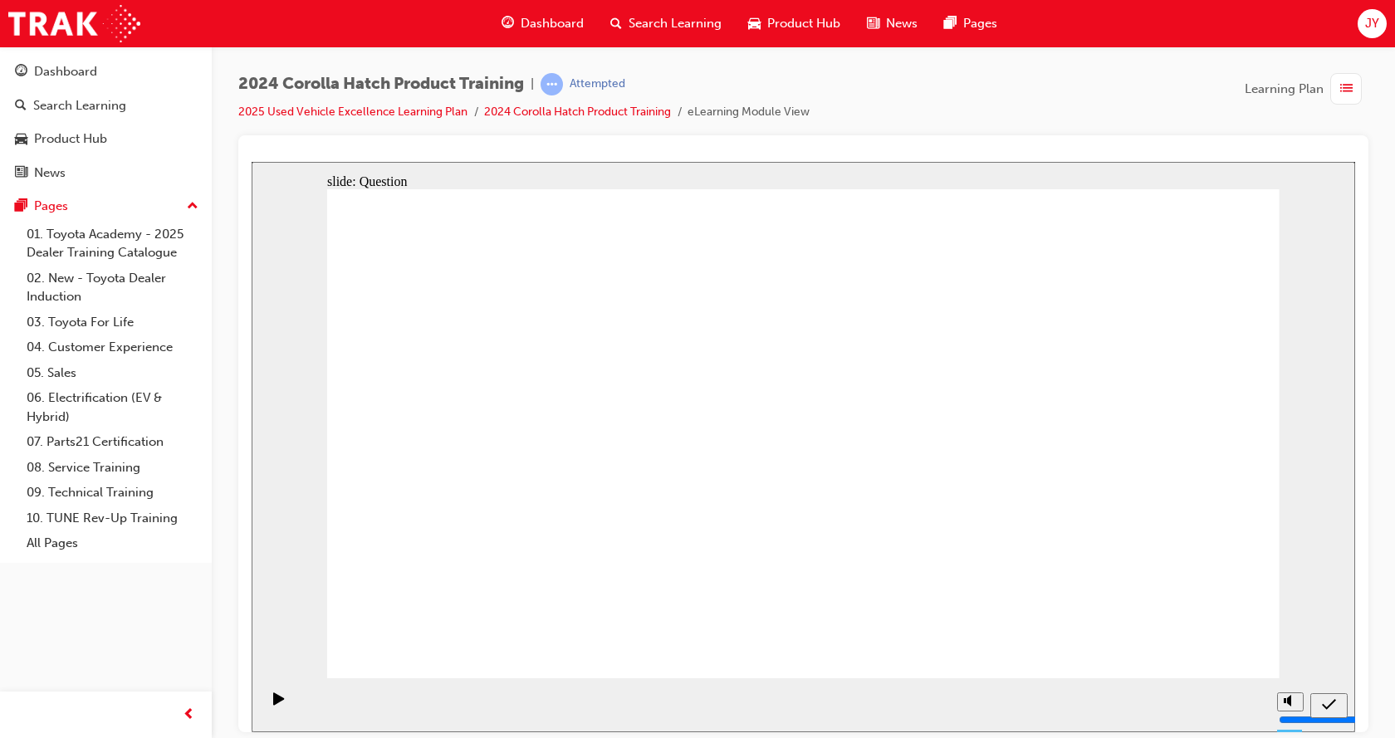
radio input "true"
drag, startPoint x: 479, startPoint y: 573, endPoint x: 467, endPoint y: 584, distance: 15.9
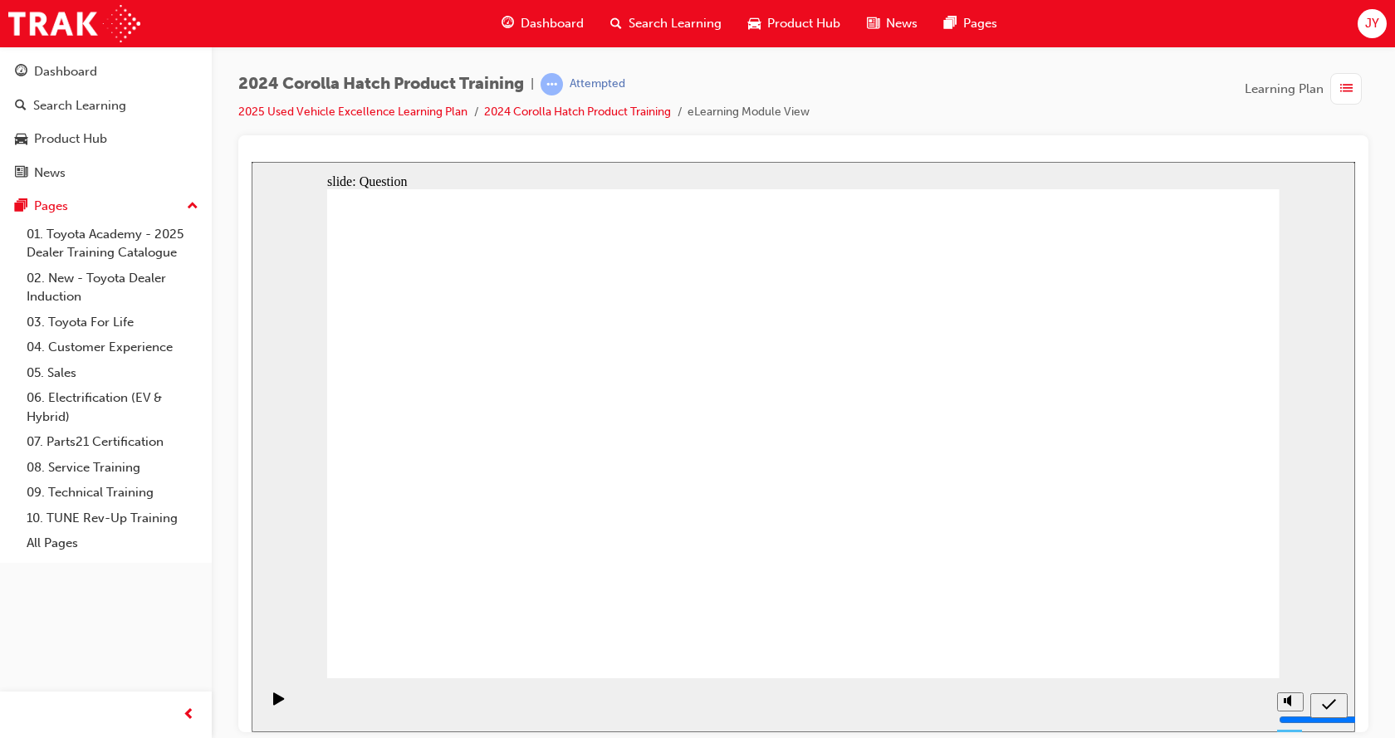
drag, startPoint x: 574, startPoint y: 502, endPoint x: 495, endPoint y: 577, distance: 109.2
drag, startPoint x: 520, startPoint y: 415, endPoint x: 694, endPoint y: 557, distance: 224.8
drag, startPoint x: 989, startPoint y: 415, endPoint x: 809, endPoint y: 574, distance: 240.5
drag, startPoint x: 824, startPoint y: 429, endPoint x: 980, endPoint y: 587, distance: 221.3
drag, startPoint x: 1146, startPoint y: 423, endPoint x: 1135, endPoint y: 581, distance: 158.9
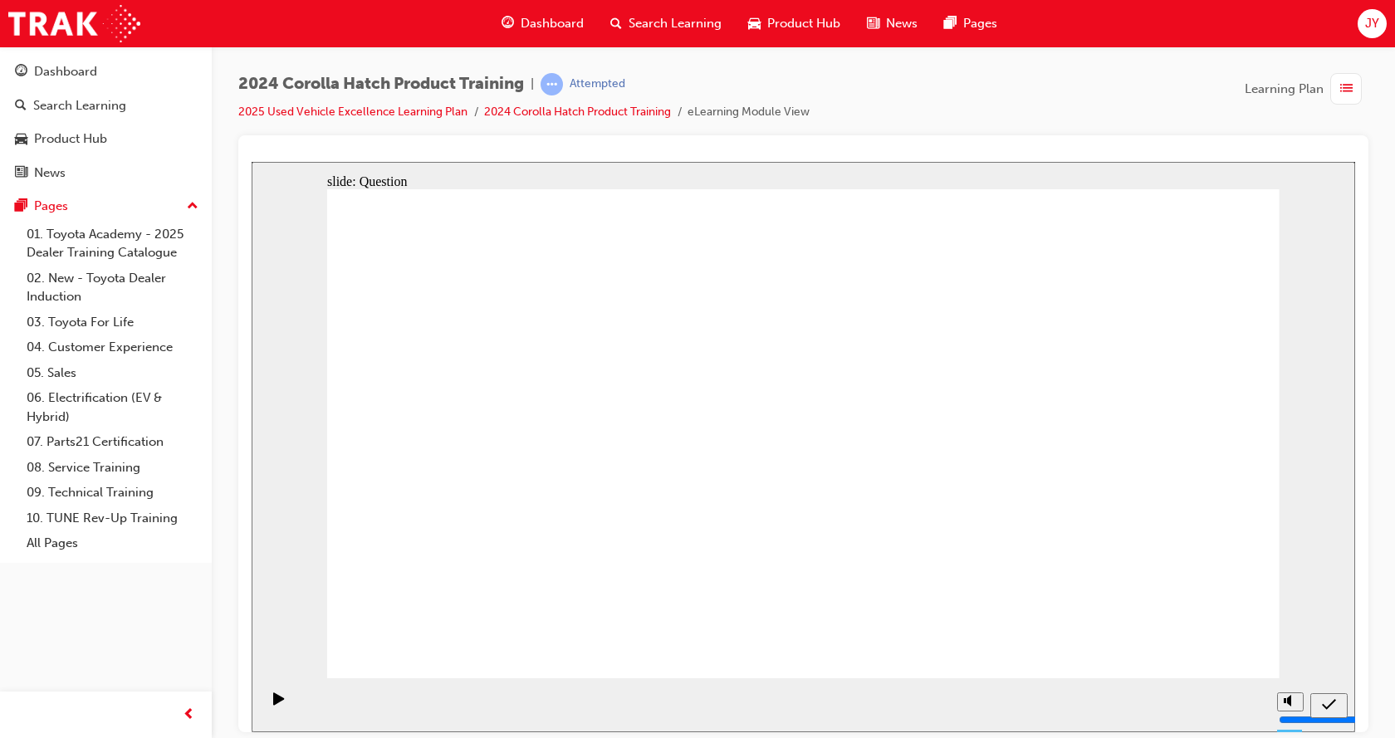
radio input "true"
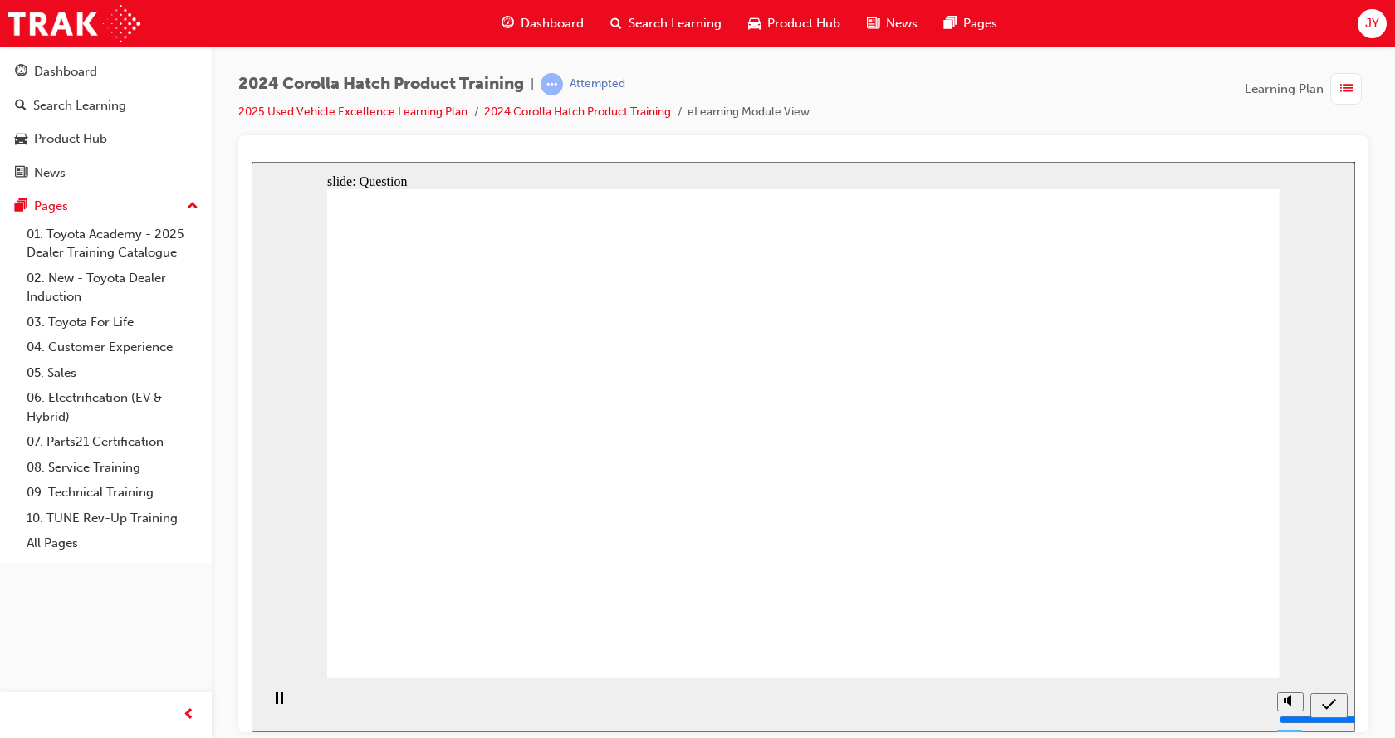
radio input "true"
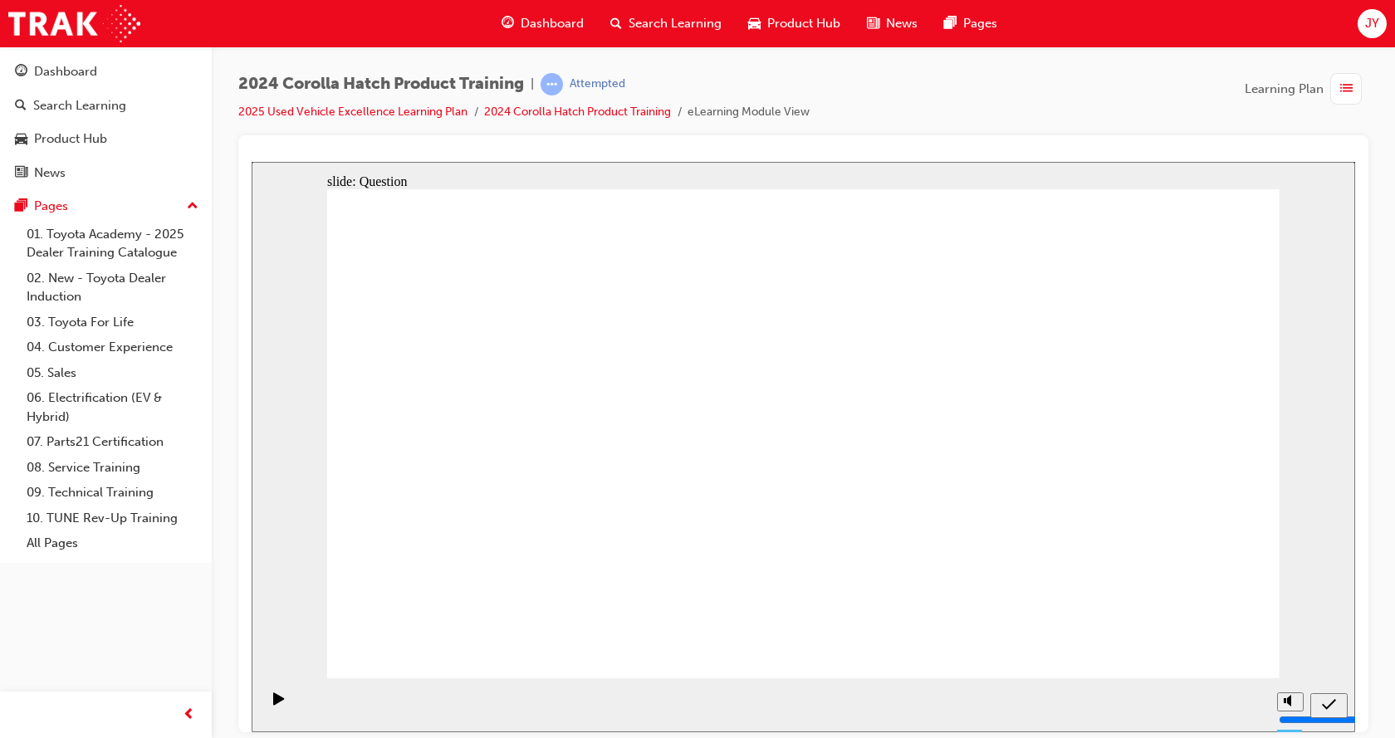
radio input "true"
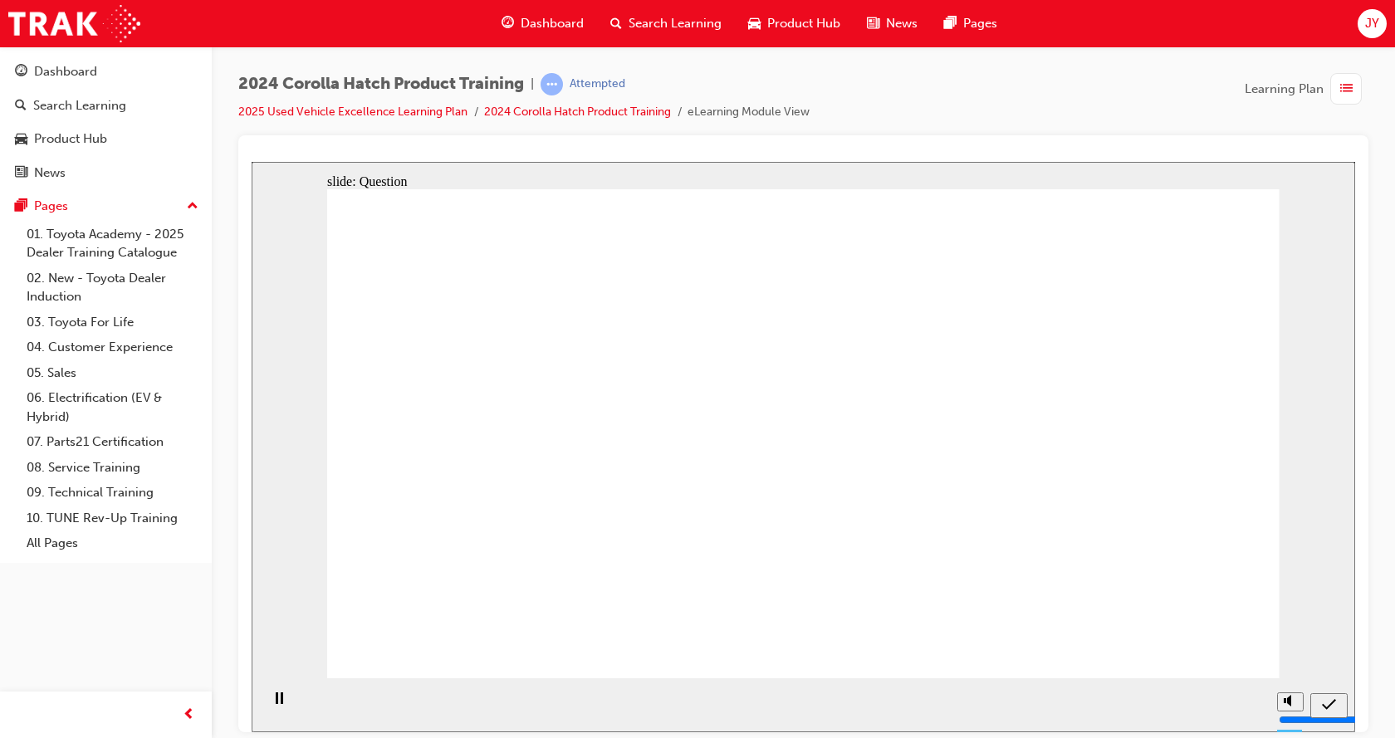
radio input "true"
drag, startPoint x: 554, startPoint y: 471, endPoint x: 488, endPoint y: 547, distance: 100.7
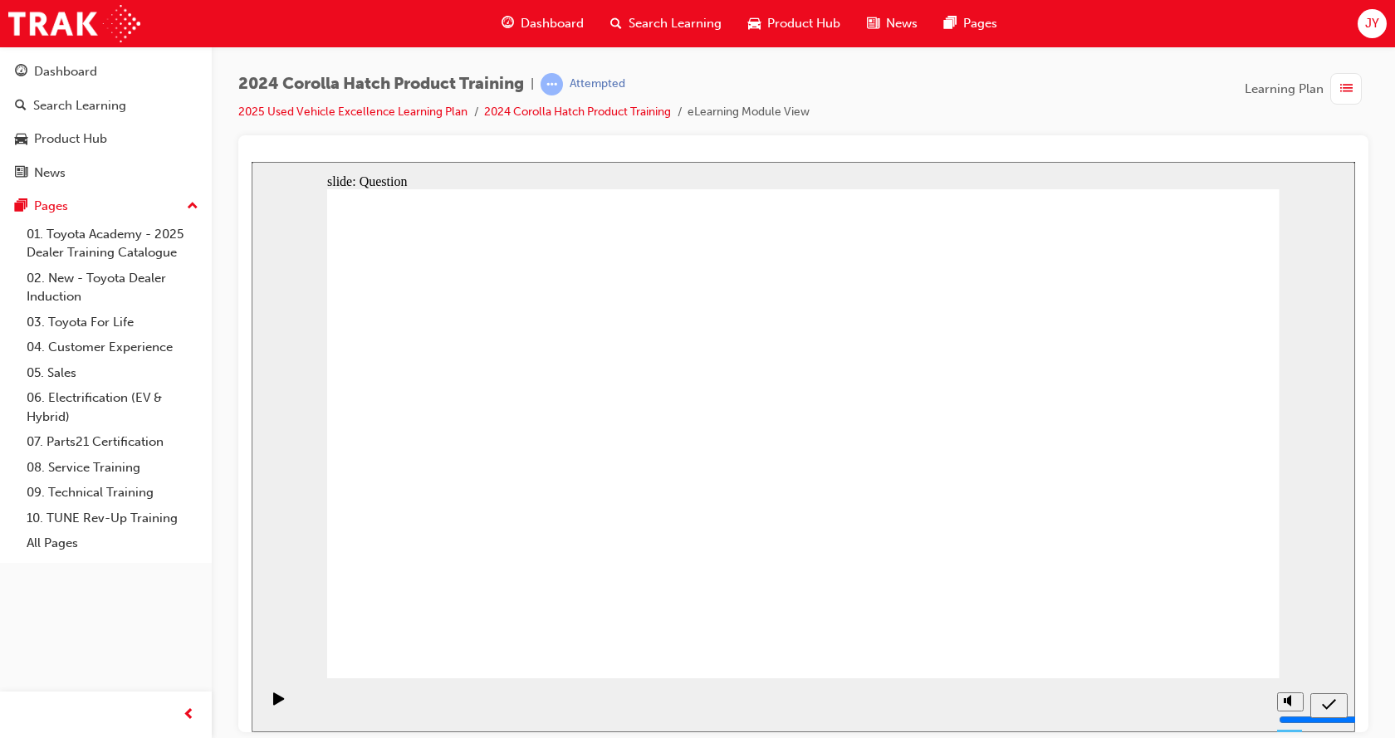
drag, startPoint x: 578, startPoint y: 474, endPoint x: 686, endPoint y: 559, distance: 137.8
drag, startPoint x: 838, startPoint y: 519, endPoint x: 784, endPoint y: 553, distance: 63.8
drag, startPoint x: 811, startPoint y: 440, endPoint x: 955, endPoint y: 573, distance: 196.2
drag, startPoint x: 1129, startPoint y: 420, endPoint x: 1125, endPoint y: 560, distance: 140.3
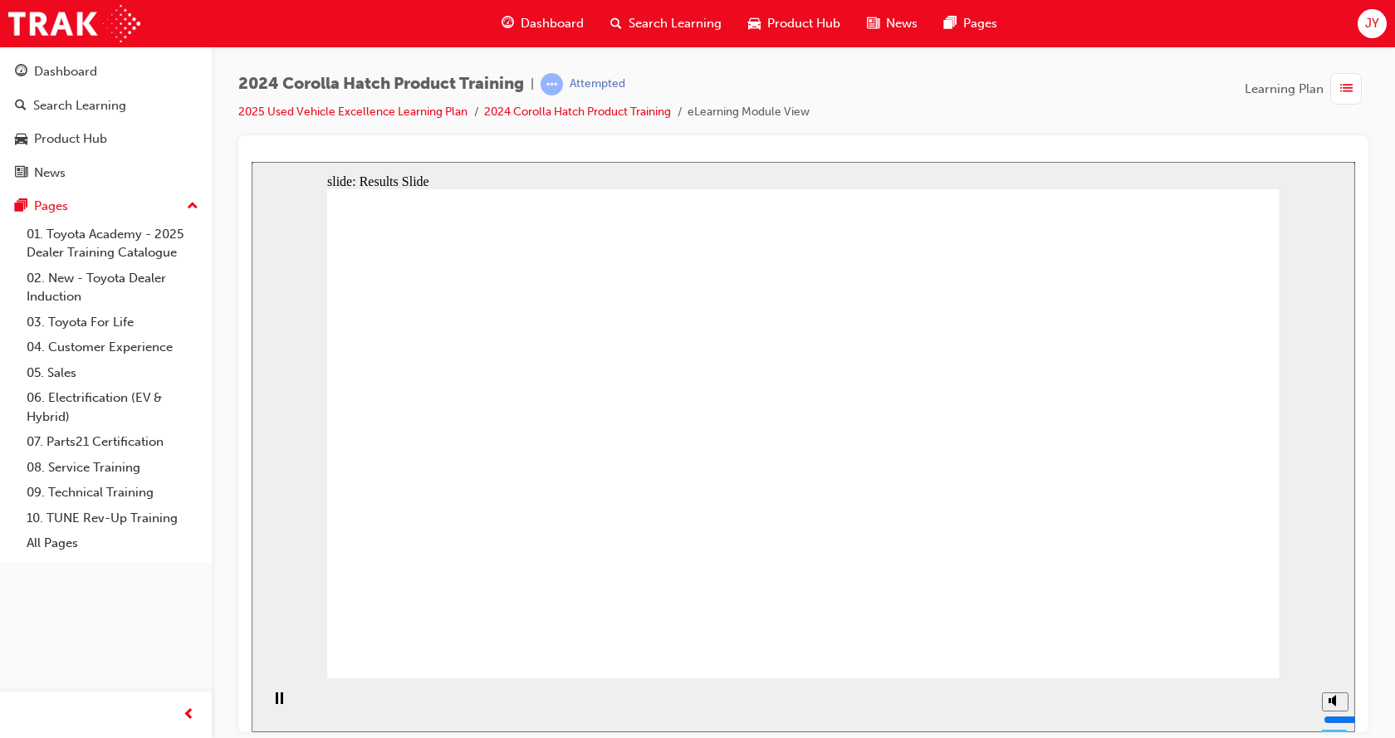
radio input "true"
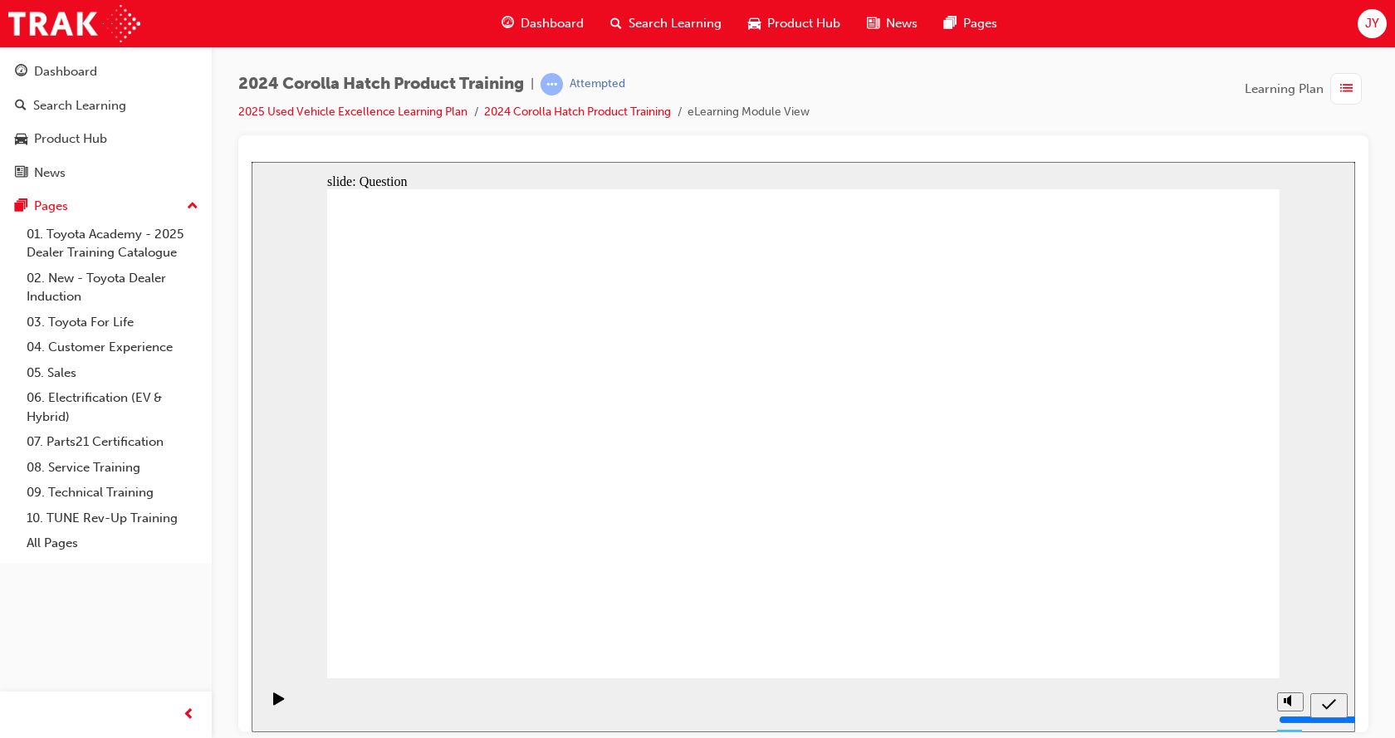
radio input "true"
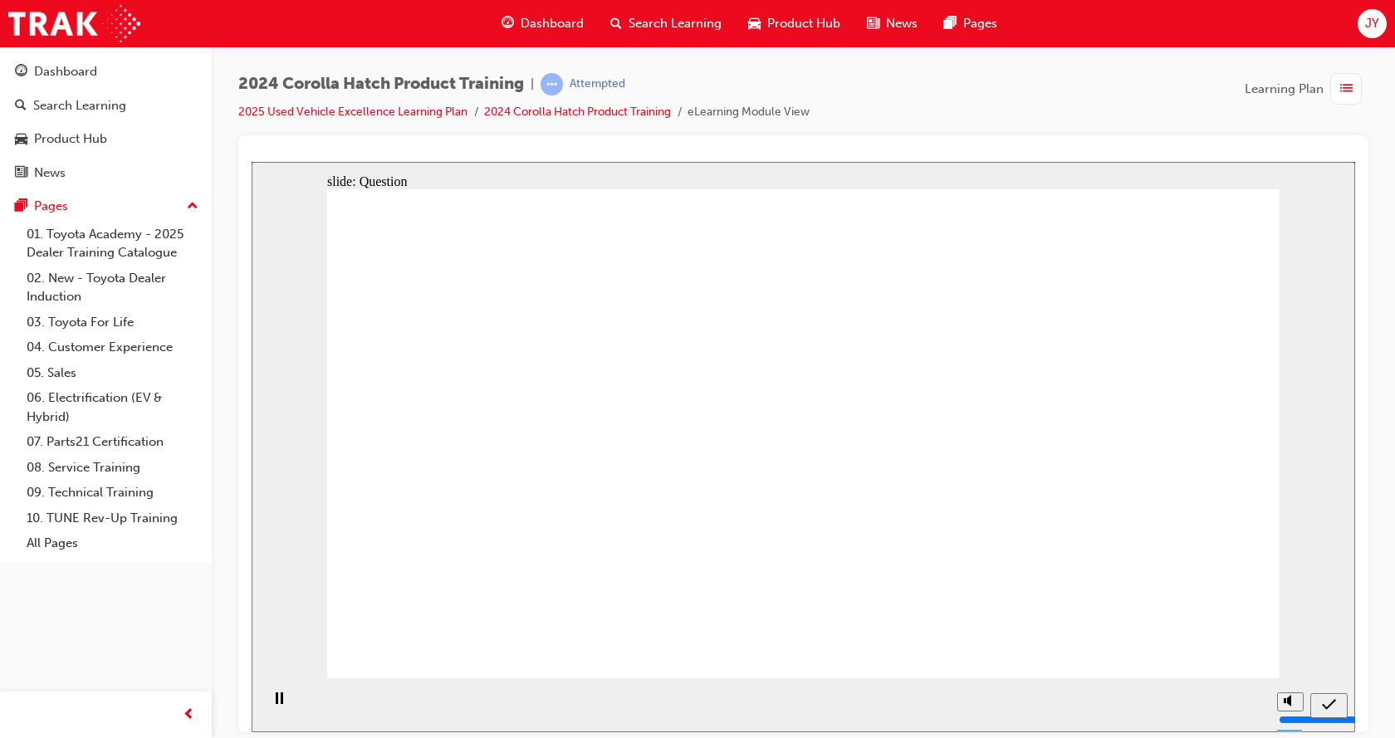
radio input "true"
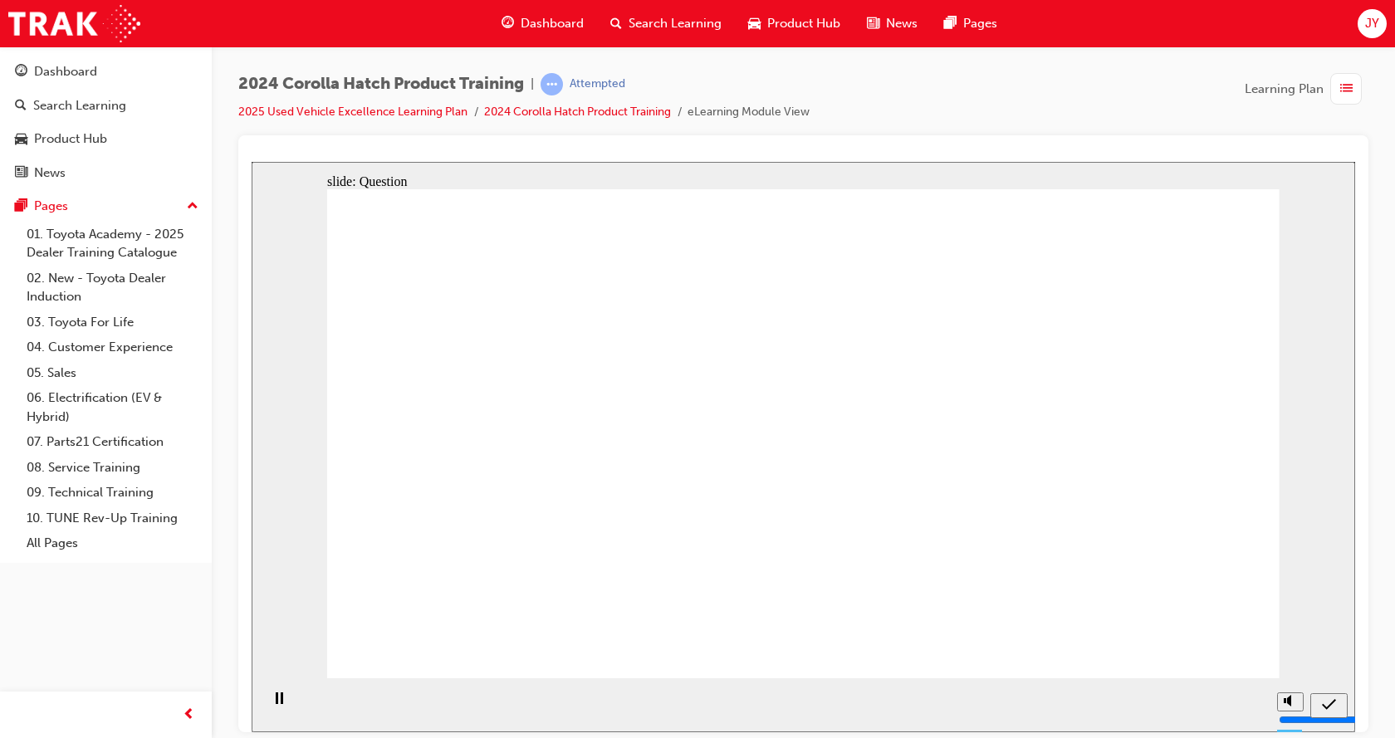
radio input "true"
drag, startPoint x: 628, startPoint y: 469, endPoint x: 454, endPoint y: 592, distance: 212.6
drag, startPoint x: 642, startPoint y: 549, endPoint x: 727, endPoint y: 614, distance: 107.8
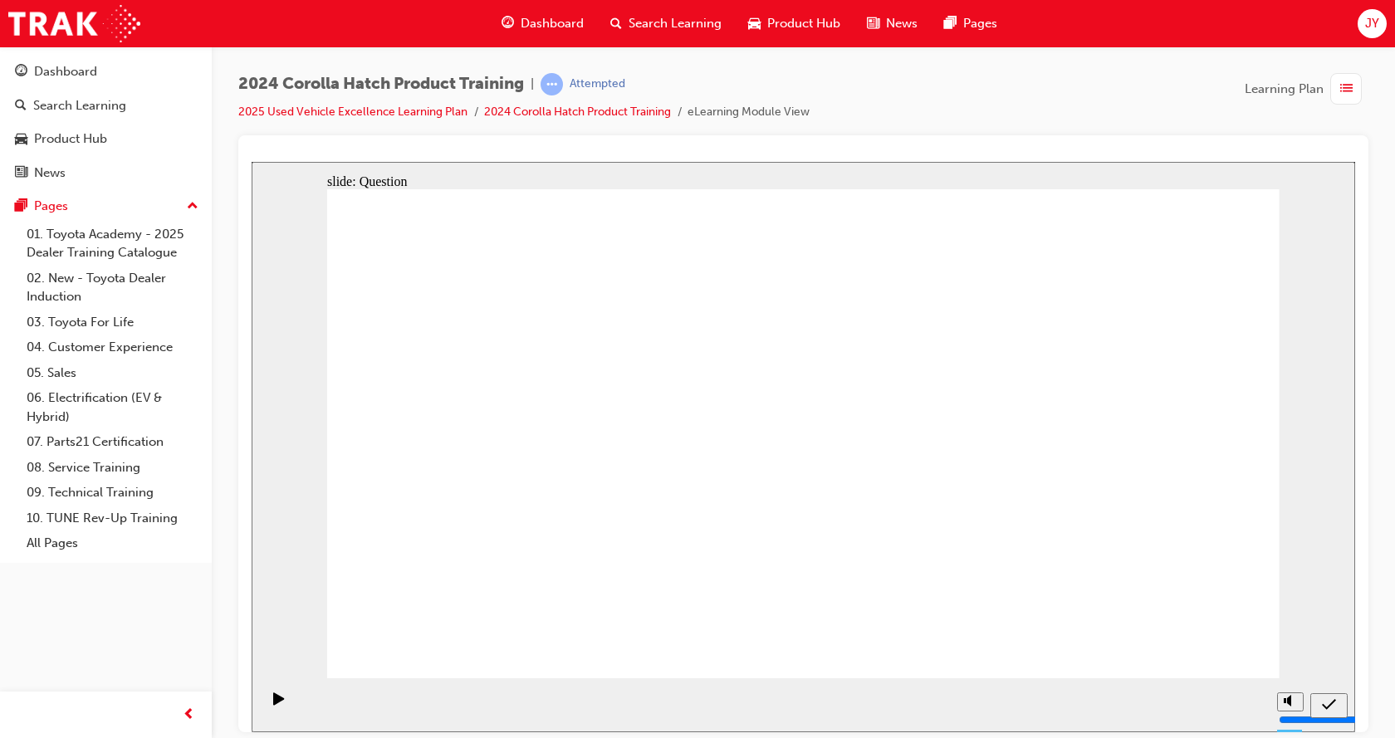
drag, startPoint x: 824, startPoint y: 535, endPoint x: 707, endPoint y: 604, distance: 136.2
drag, startPoint x: 1025, startPoint y: 540, endPoint x: 1086, endPoint y: 612, distance: 94.3
drag, startPoint x: 1141, startPoint y: 462, endPoint x: 1110, endPoint y: 675, distance: 215.5
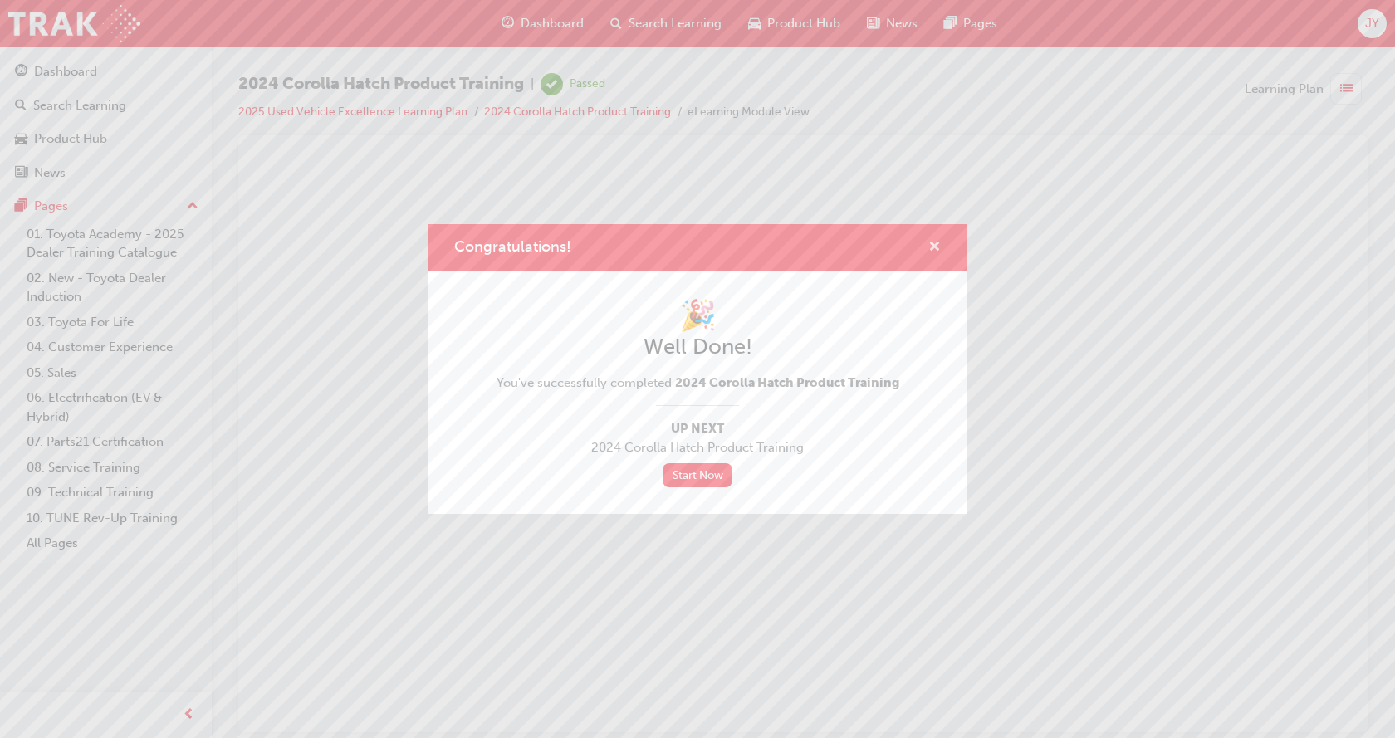
click at [934, 248] on span "cross-icon" at bounding box center [934, 248] width 12 height 15
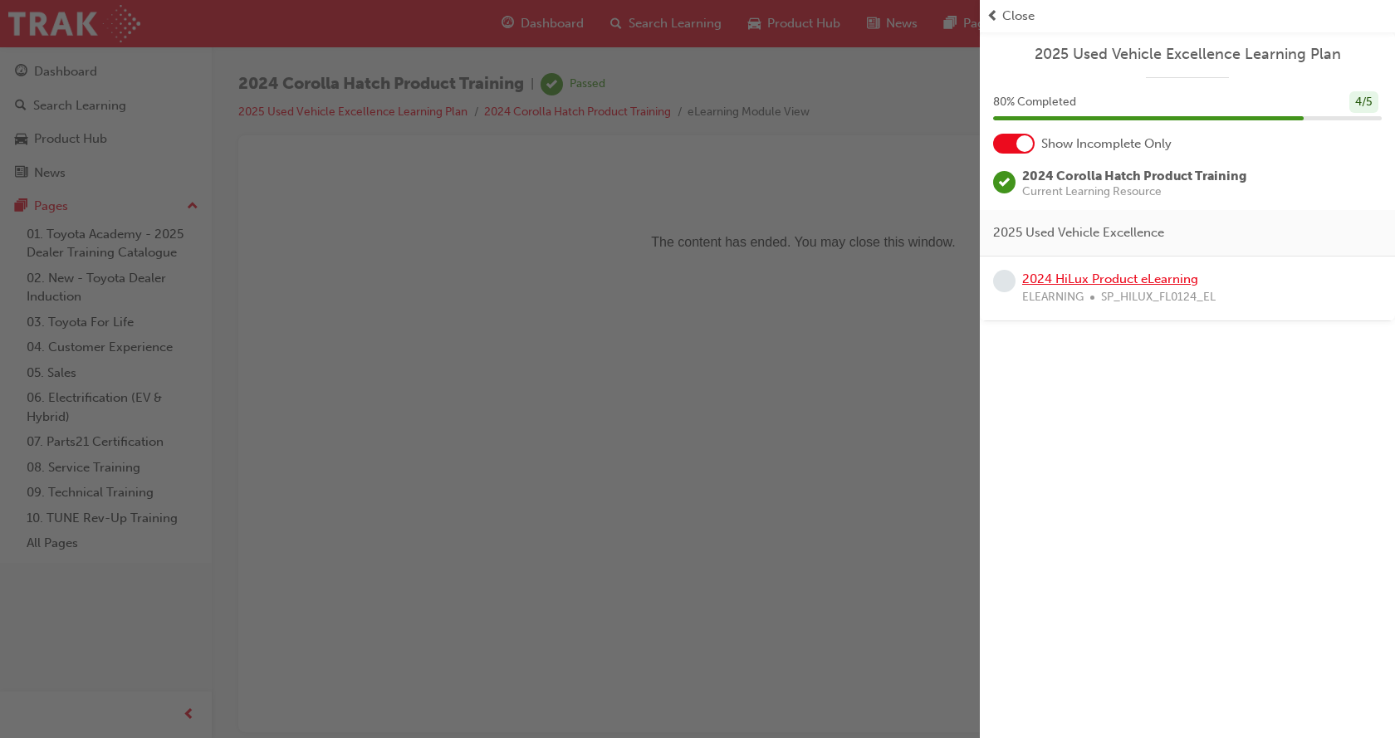
click at [1170, 279] on link "2024 HiLux Product eLearning" at bounding box center [1110, 278] width 176 height 15
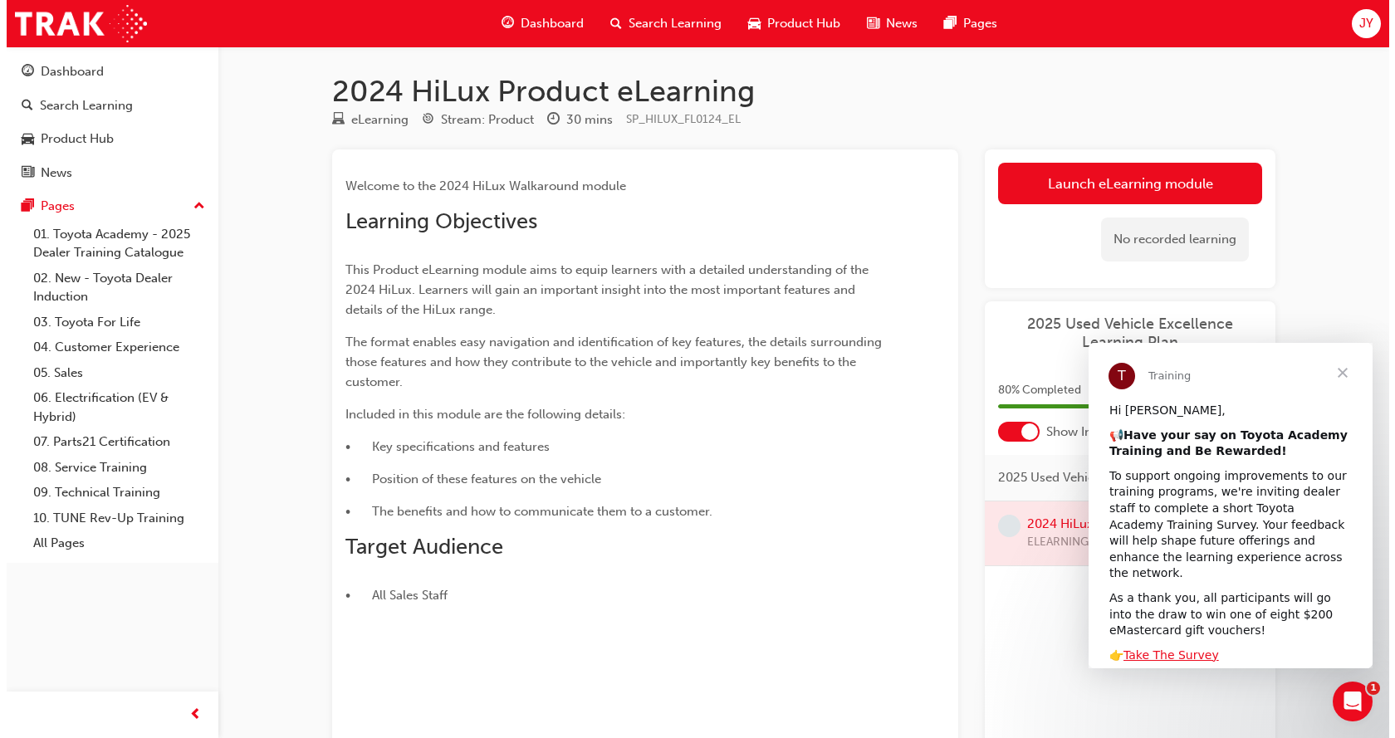
scroll to position [177, 0]
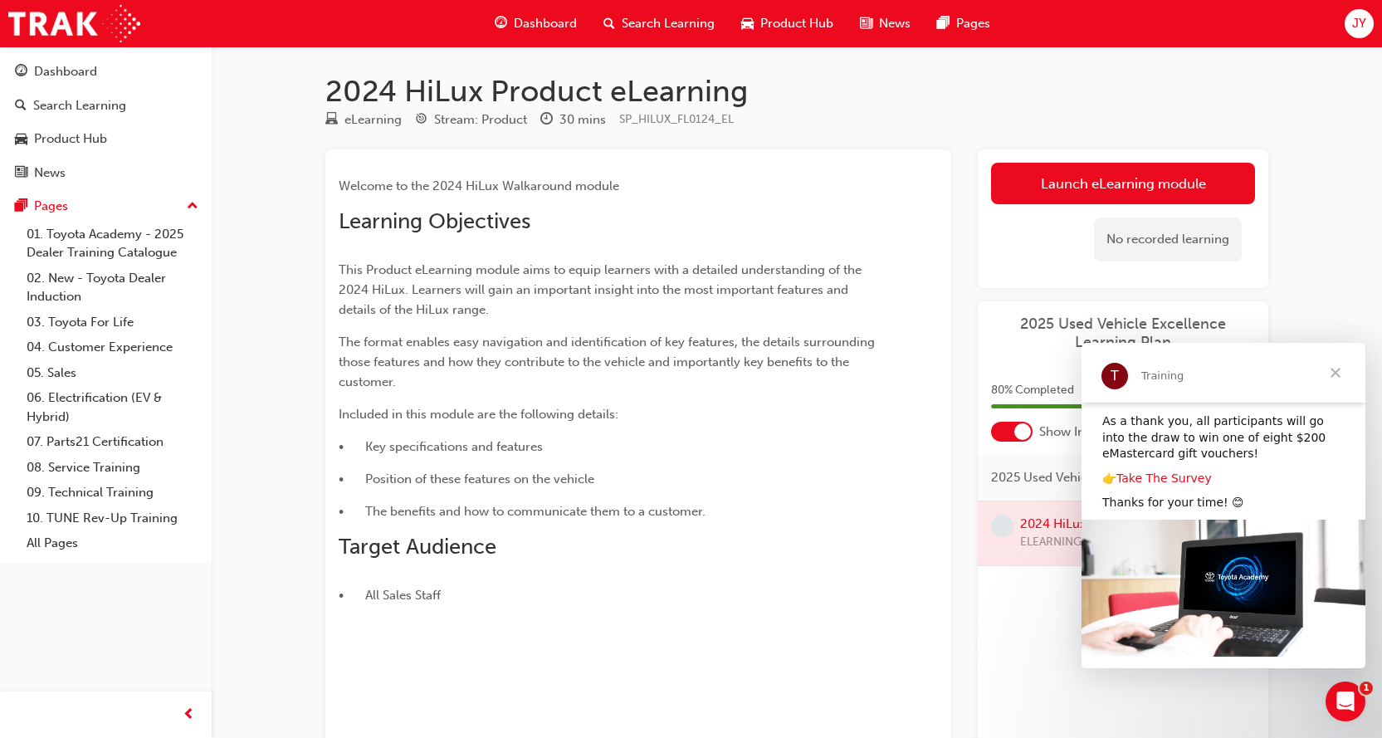
click at [1171, 471] on link "Take The Survey" at bounding box center [1163, 477] width 95 height 13
click at [1337, 369] on span "Close" at bounding box center [1336, 373] width 60 height 60
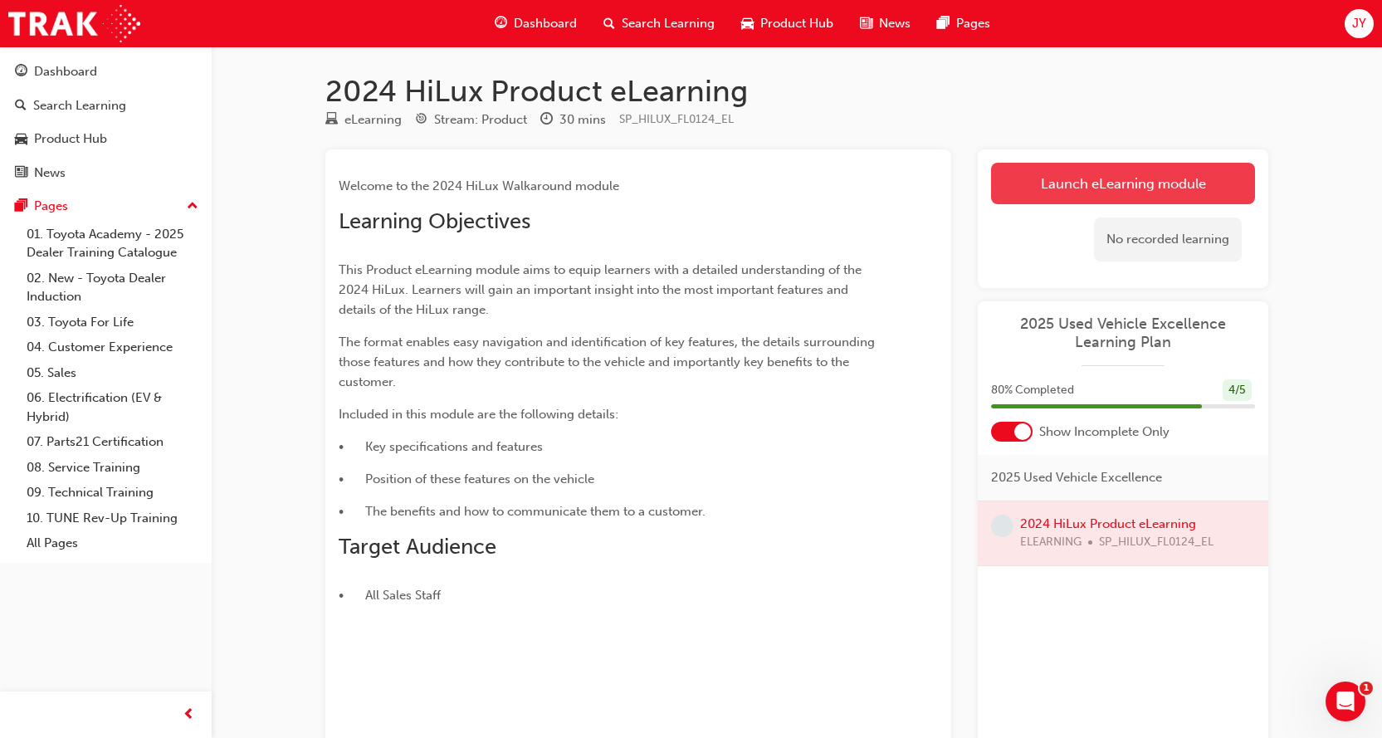
click at [1077, 185] on link "Launch eLearning module" at bounding box center [1123, 184] width 264 height 42
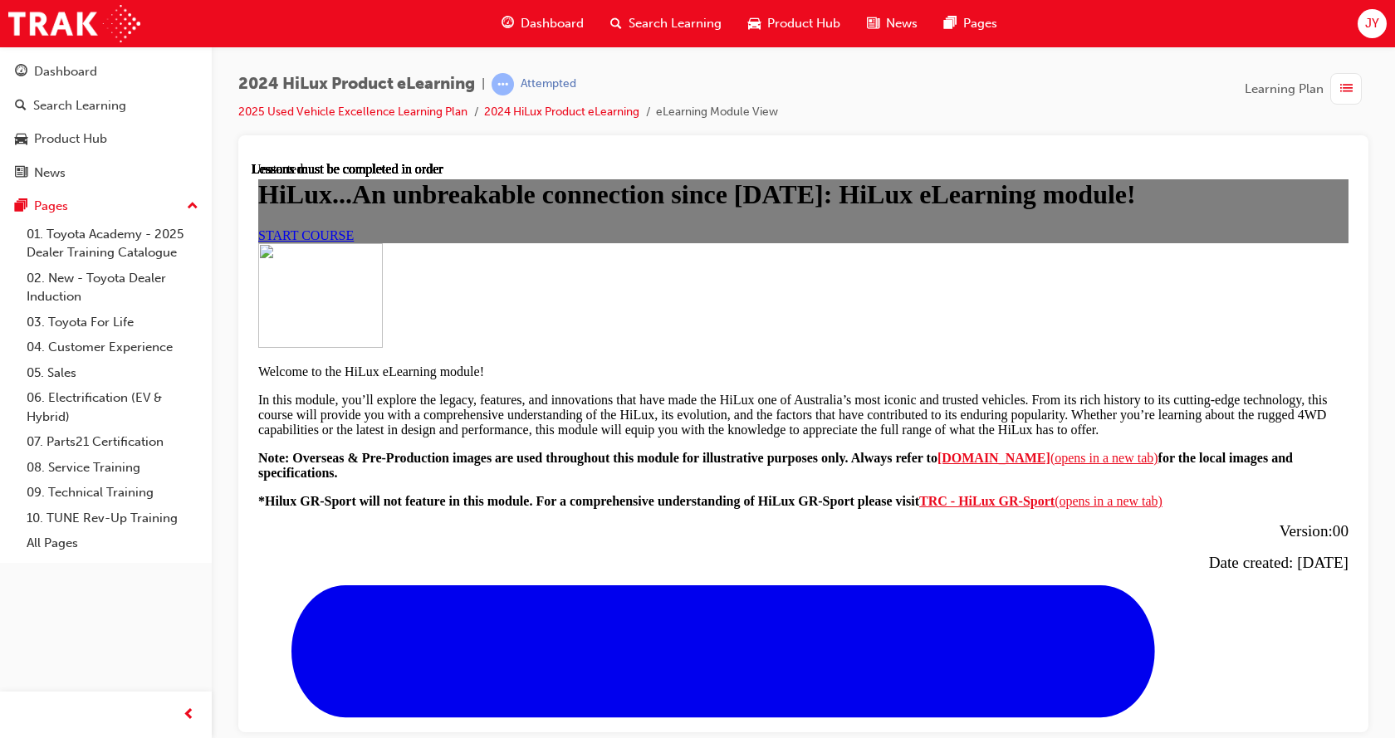
click at [652, 242] on div "START COURSE" at bounding box center [803, 234] width 1090 height 15
click at [354, 242] on link "START COURSE" at bounding box center [305, 234] width 95 height 14
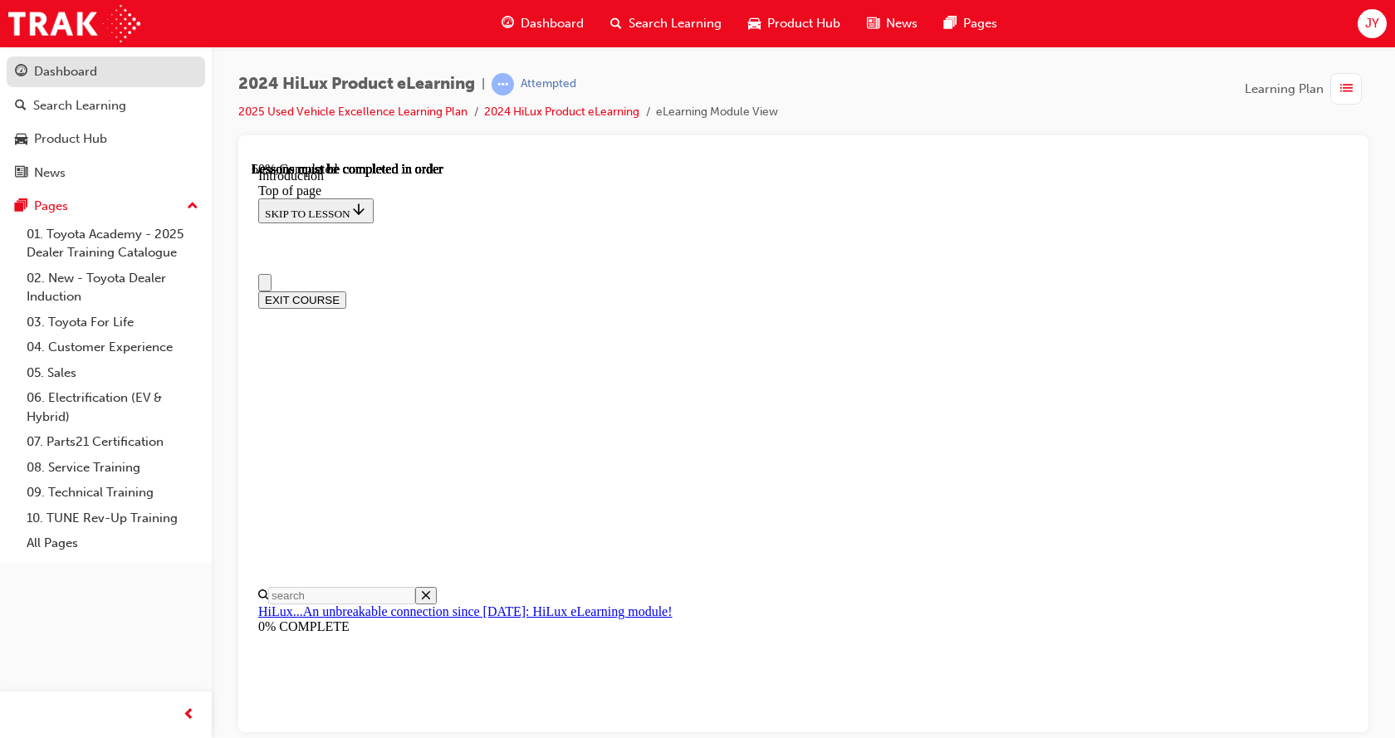
click at [96, 79] on div "Dashboard" at bounding box center [65, 71] width 63 height 19
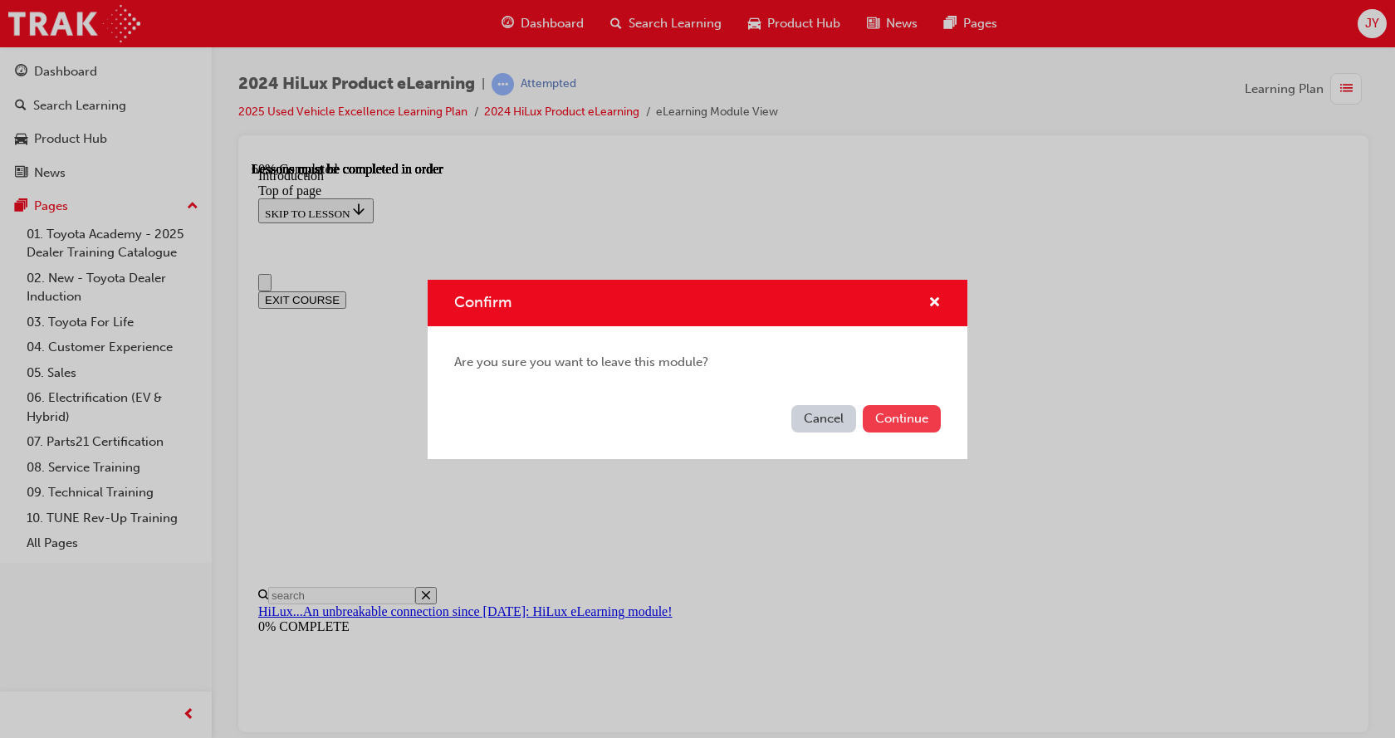
click at [876, 408] on button "Continue" at bounding box center [901, 418] width 78 height 27
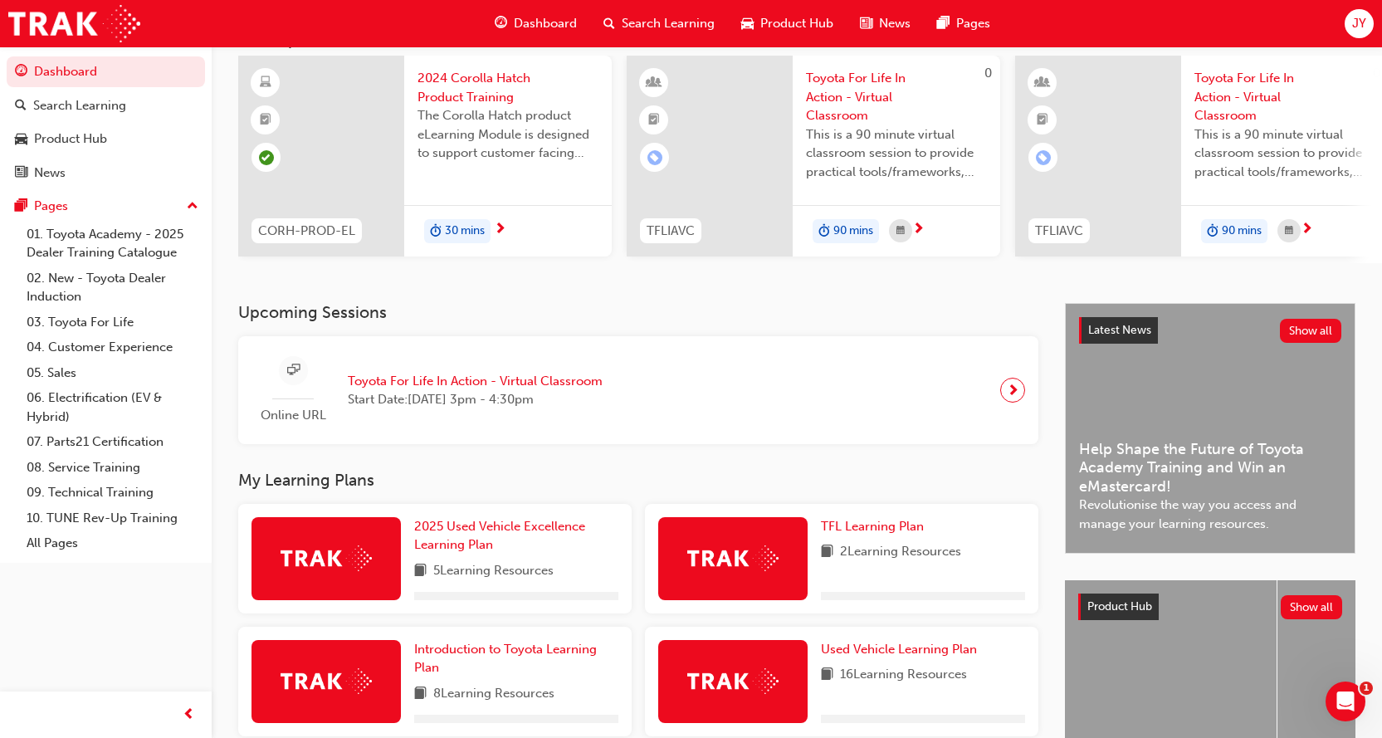
scroll to position [254, 0]
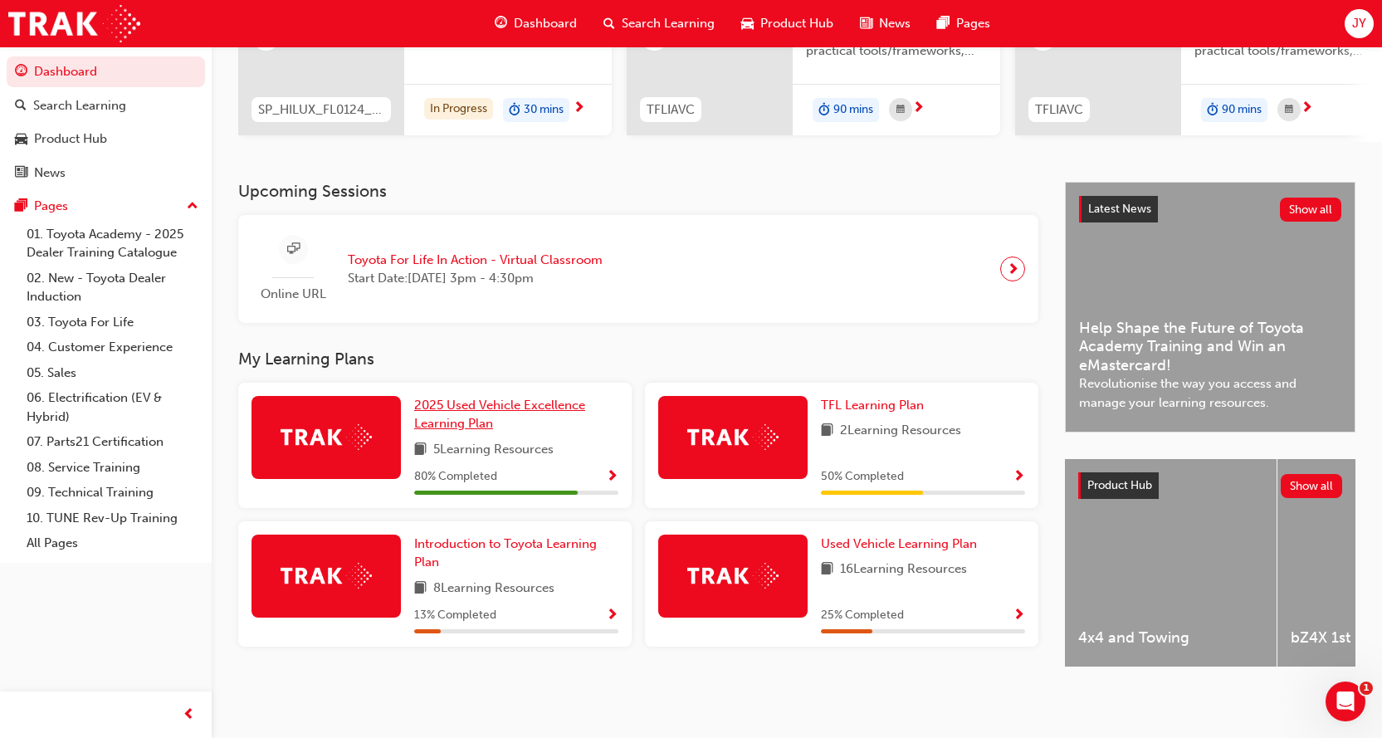
click at [535, 417] on link "2025 Used Vehicle Excellence Learning Plan" at bounding box center [516, 414] width 204 height 37
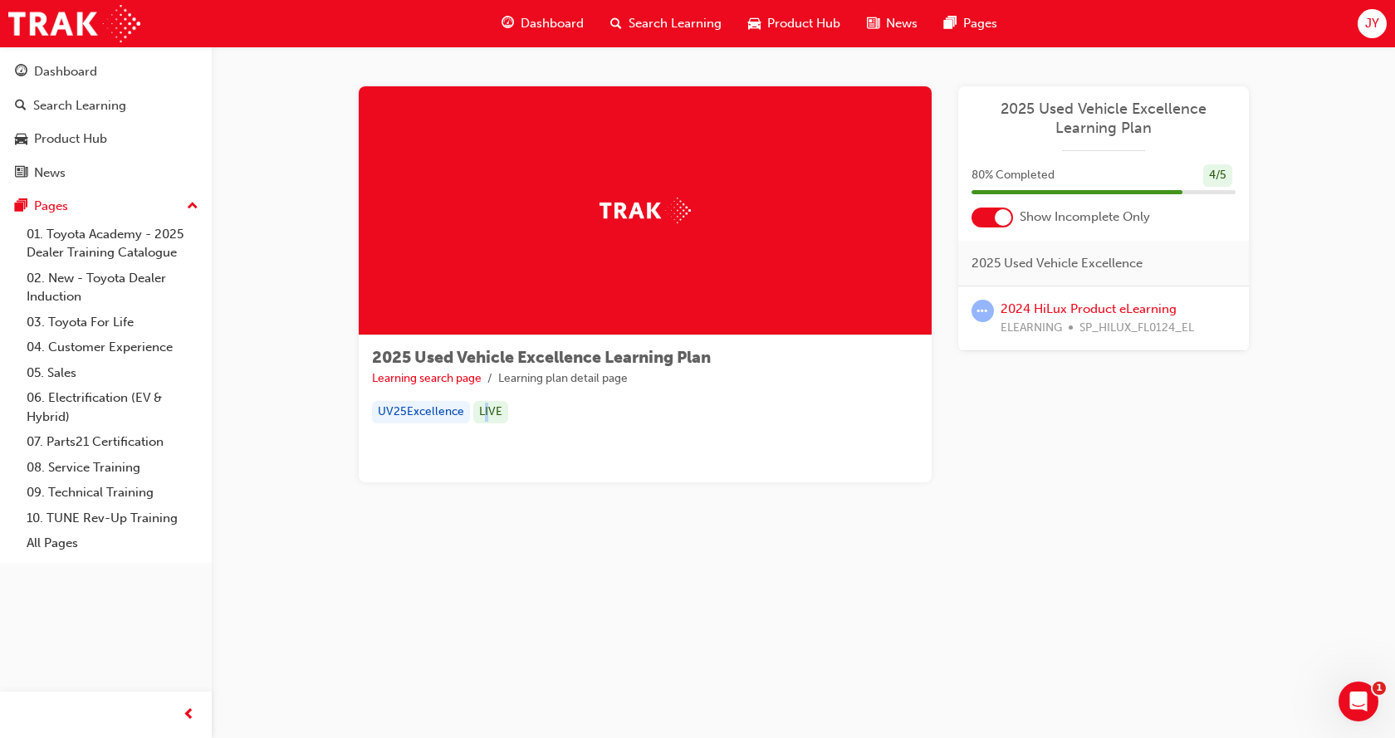
click at [483, 413] on div "LIVE" at bounding box center [490, 412] width 35 height 22
click at [78, 121] on button "Dashboard Search Learning Product Hub News Pages" at bounding box center [106, 122] width 198 height 138
click at [79, 139] on div "Product Hub" at bounding box center [70, 138] width 73 height 19
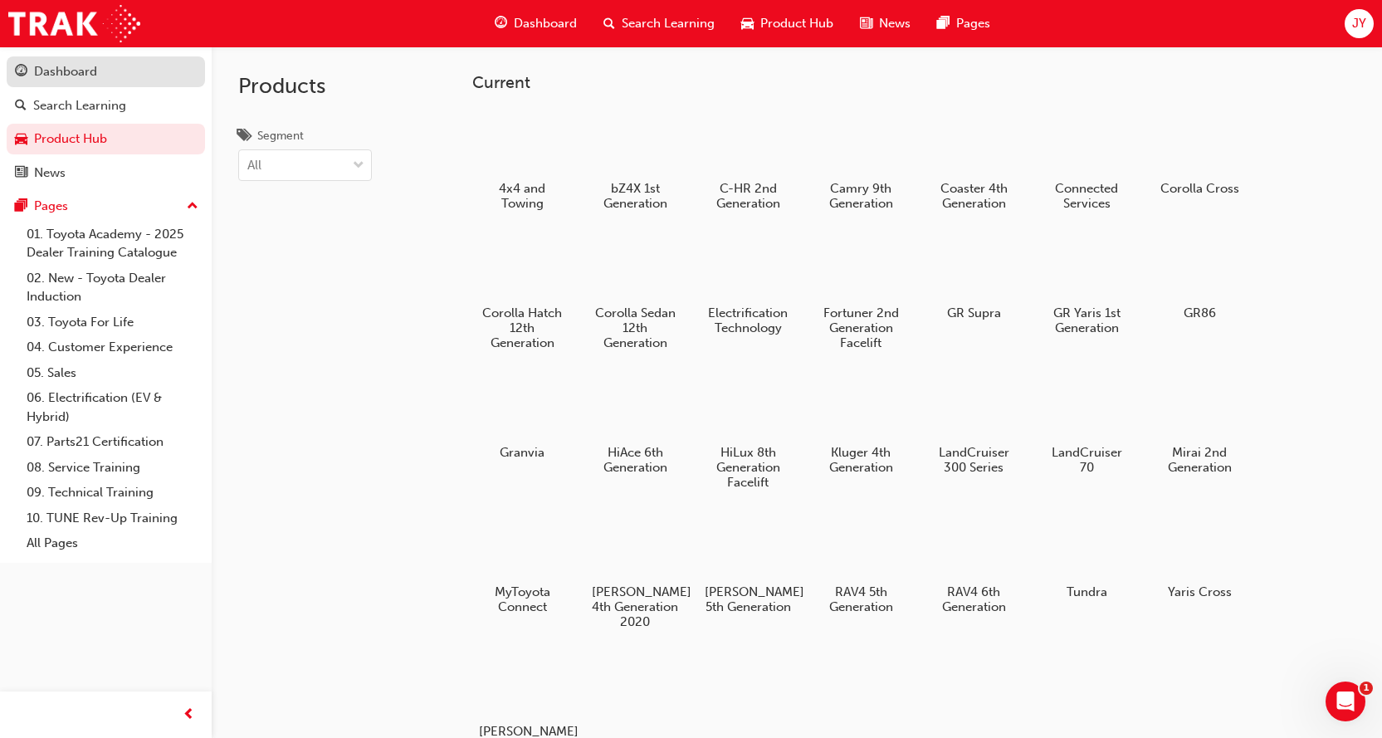
click at [90, 66] on div "Dashboard" at bounding box center [65, 71] width 63 height 19
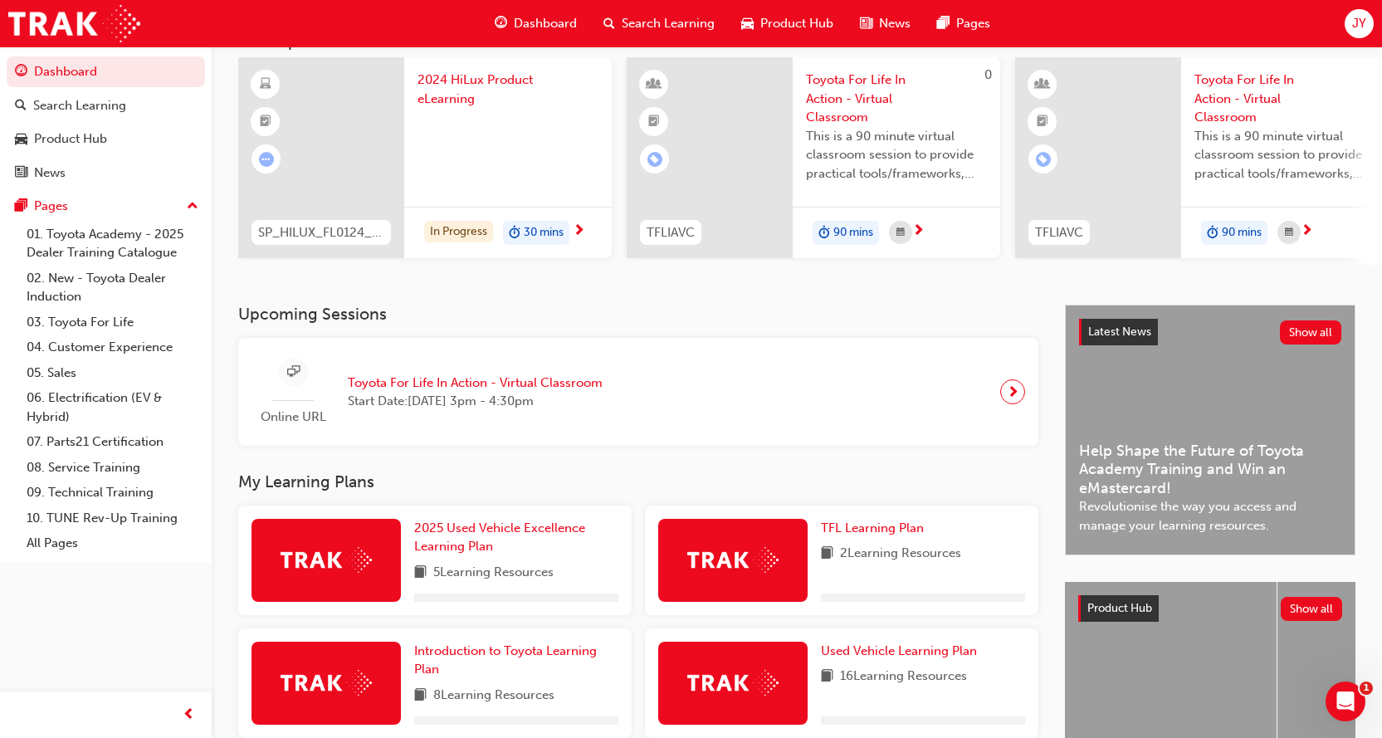
scroll to position [254, 0]
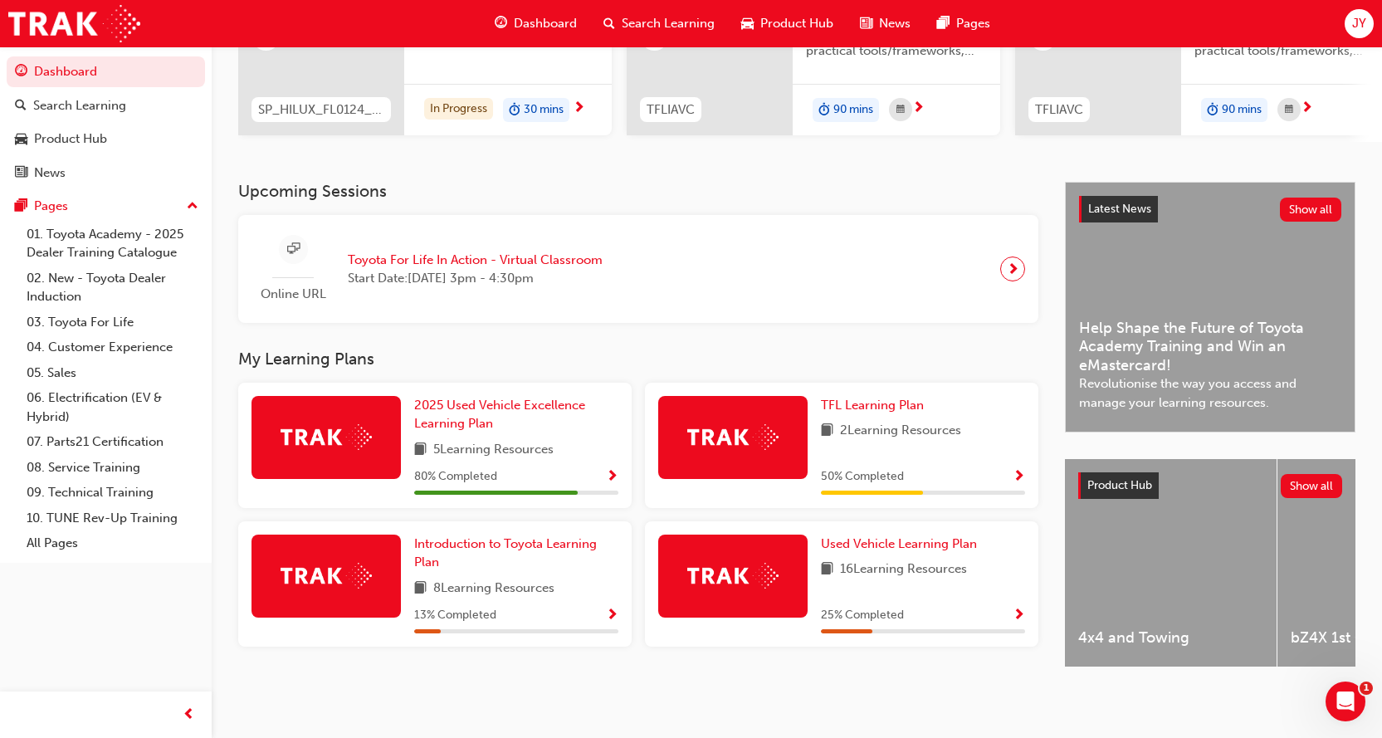
click at [608, 471] on span "Show Progress" at bounding box center [612, 477] width 12 height 15
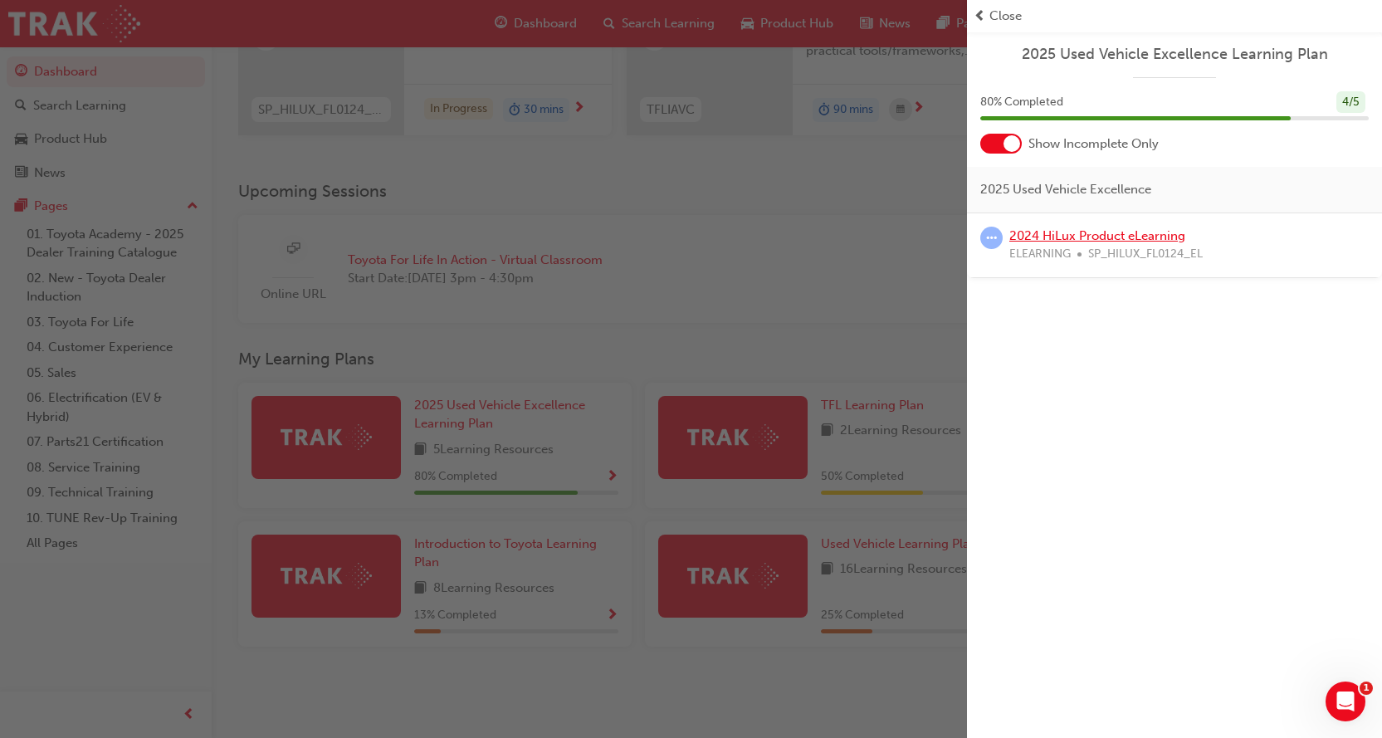
click at [1128, 234] on link "2024 HiLux Product eLearning" at bounding box center [1097, 235] width 176 height 15
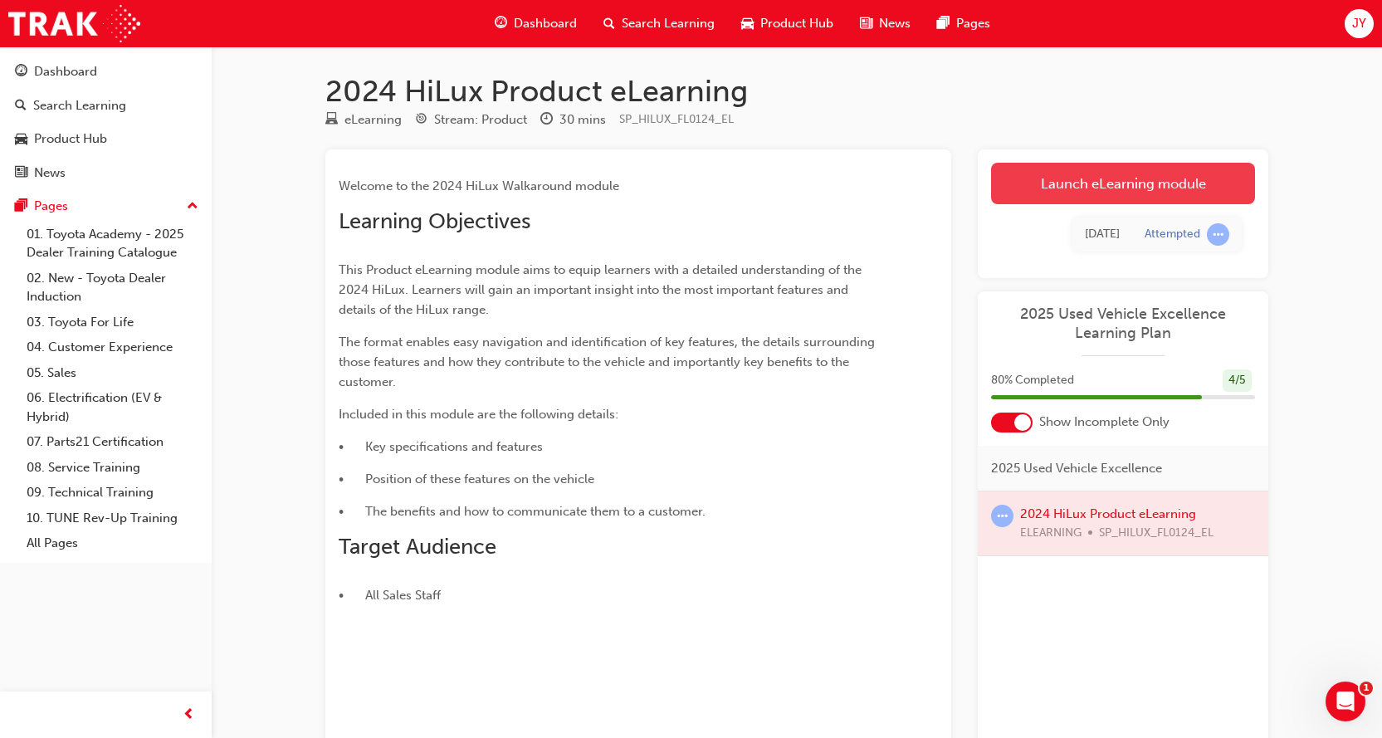
click at [1144, 191] on link "Launch eLearning module" at bounding box center [1123, 184] width 264 height 42
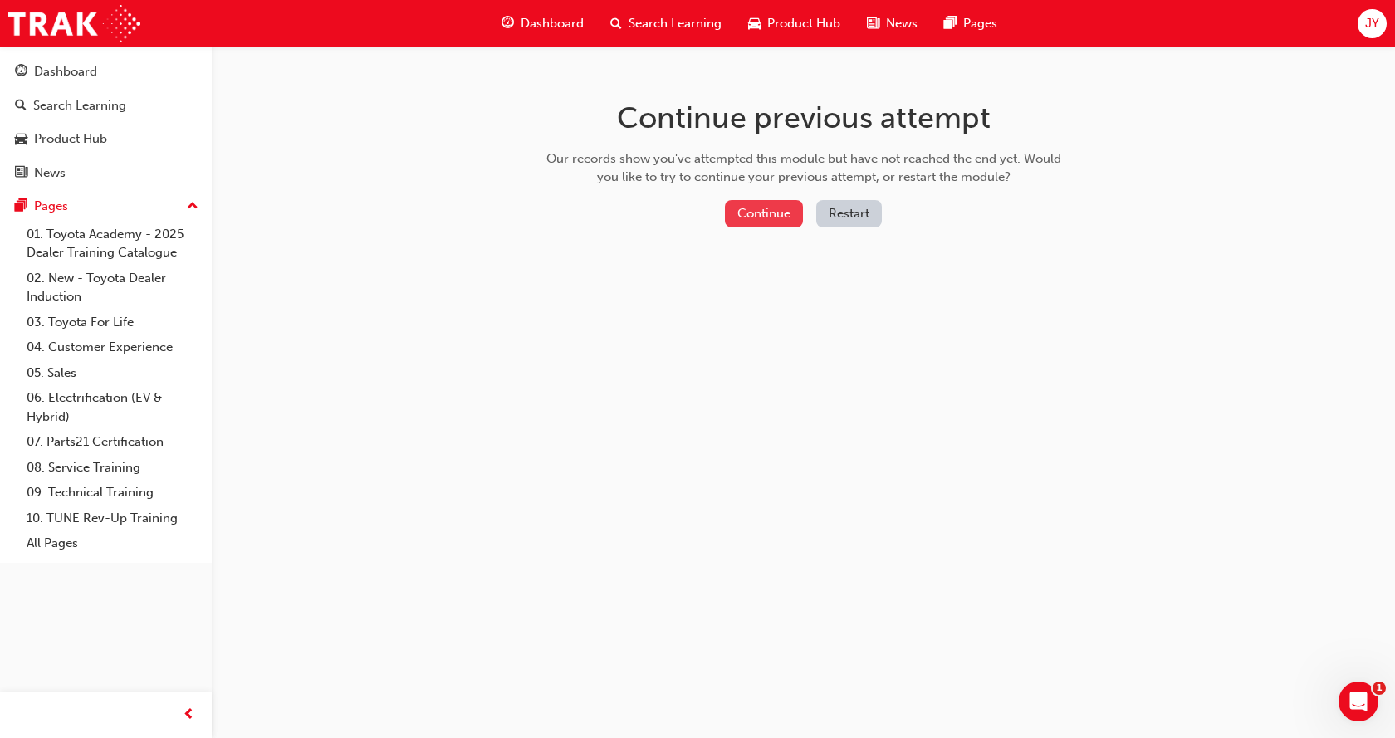
click at [765, 218] on button "Continue" at bounding box center [764, 213] width 78 height 27
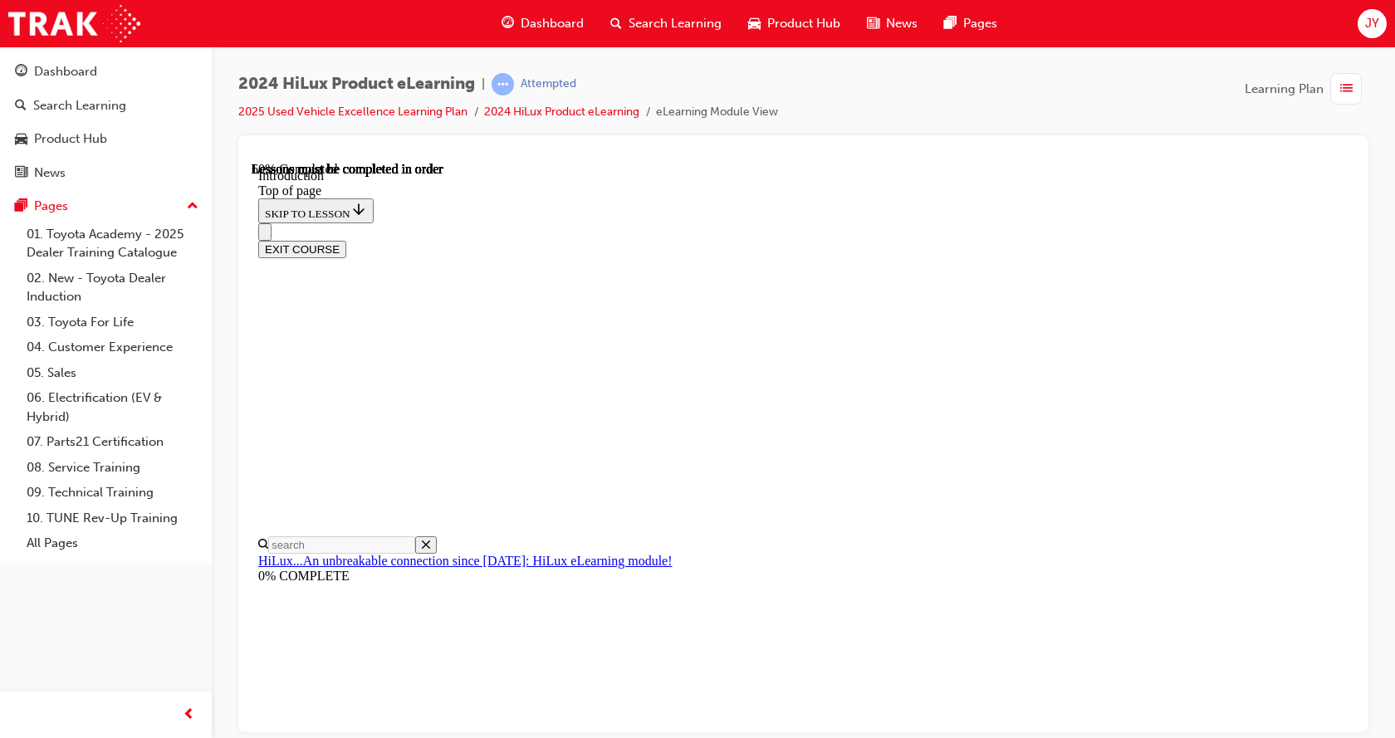
scroll to position [654, 0]
copy span "Briska"
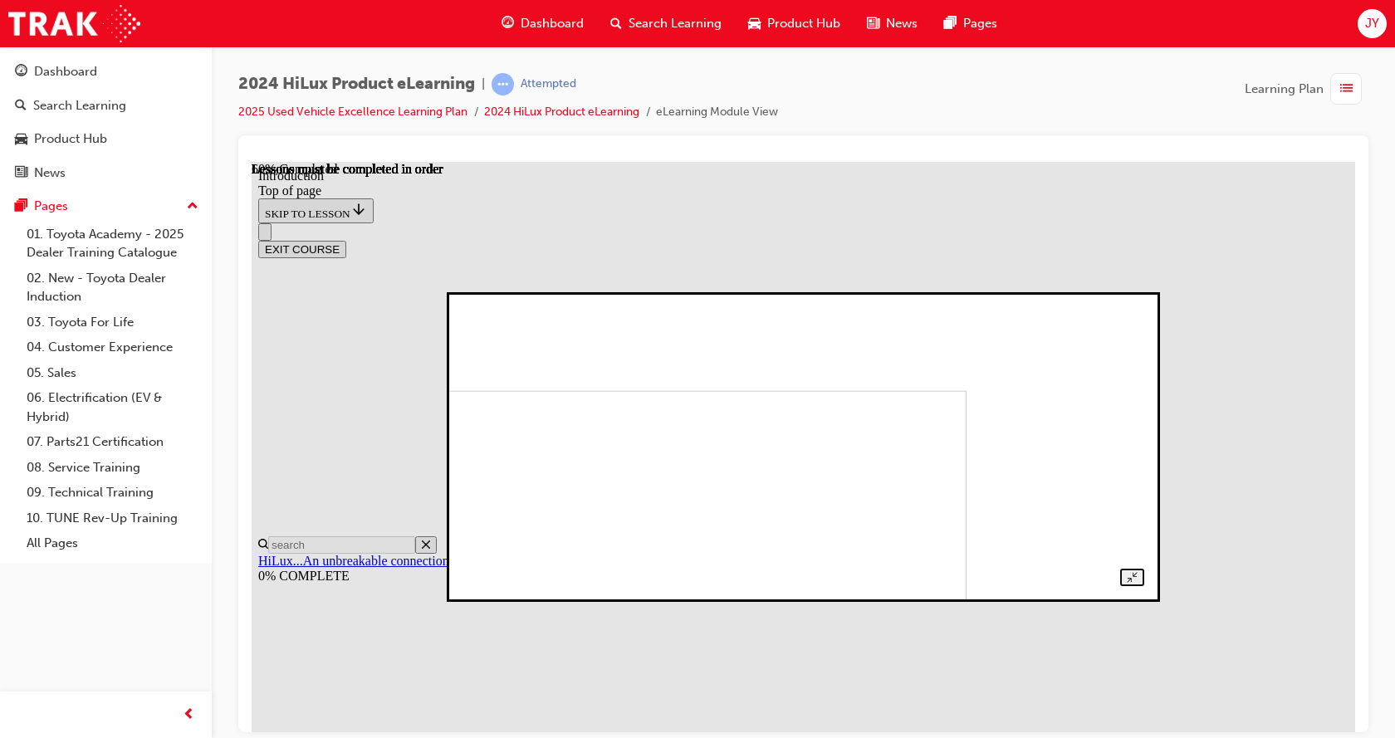
click at [887, 428] on img at bounding box center [637, 526] width 657 height 274
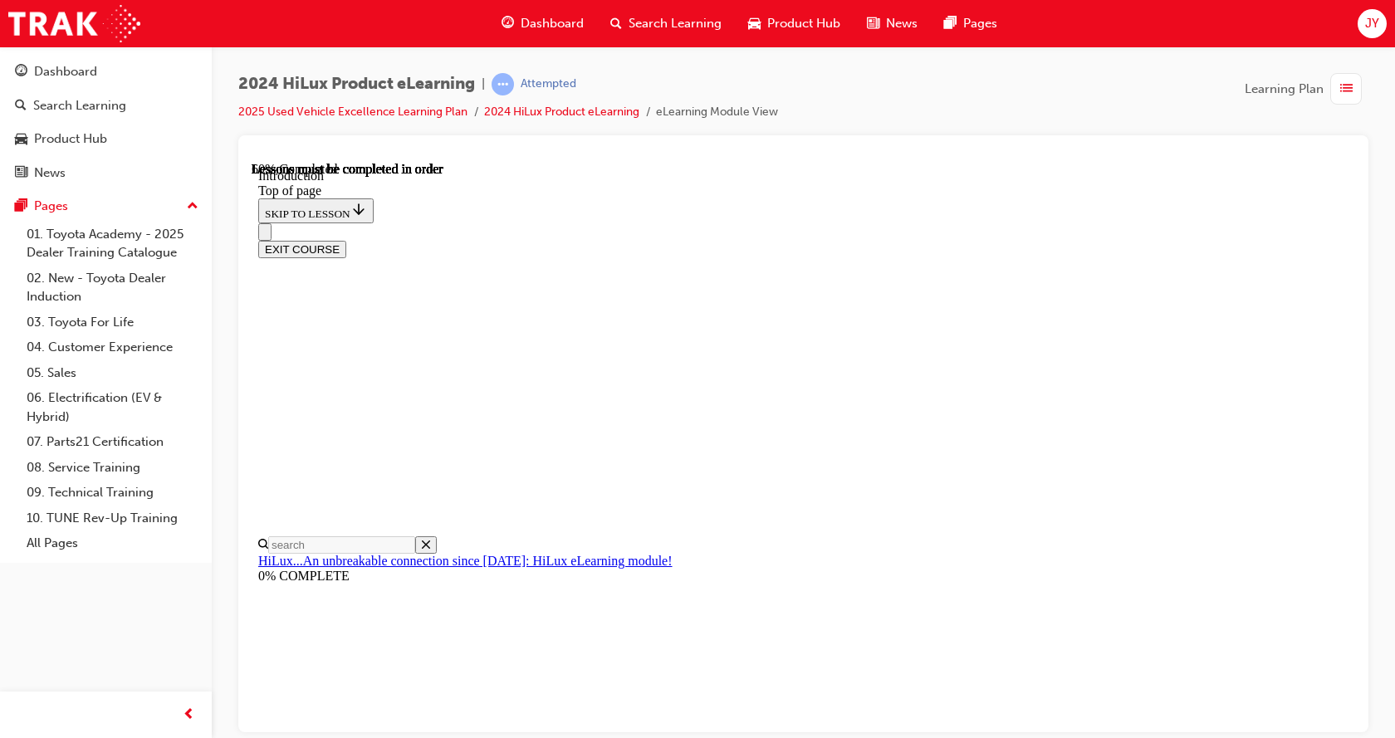
scroll to position [1908, 0]
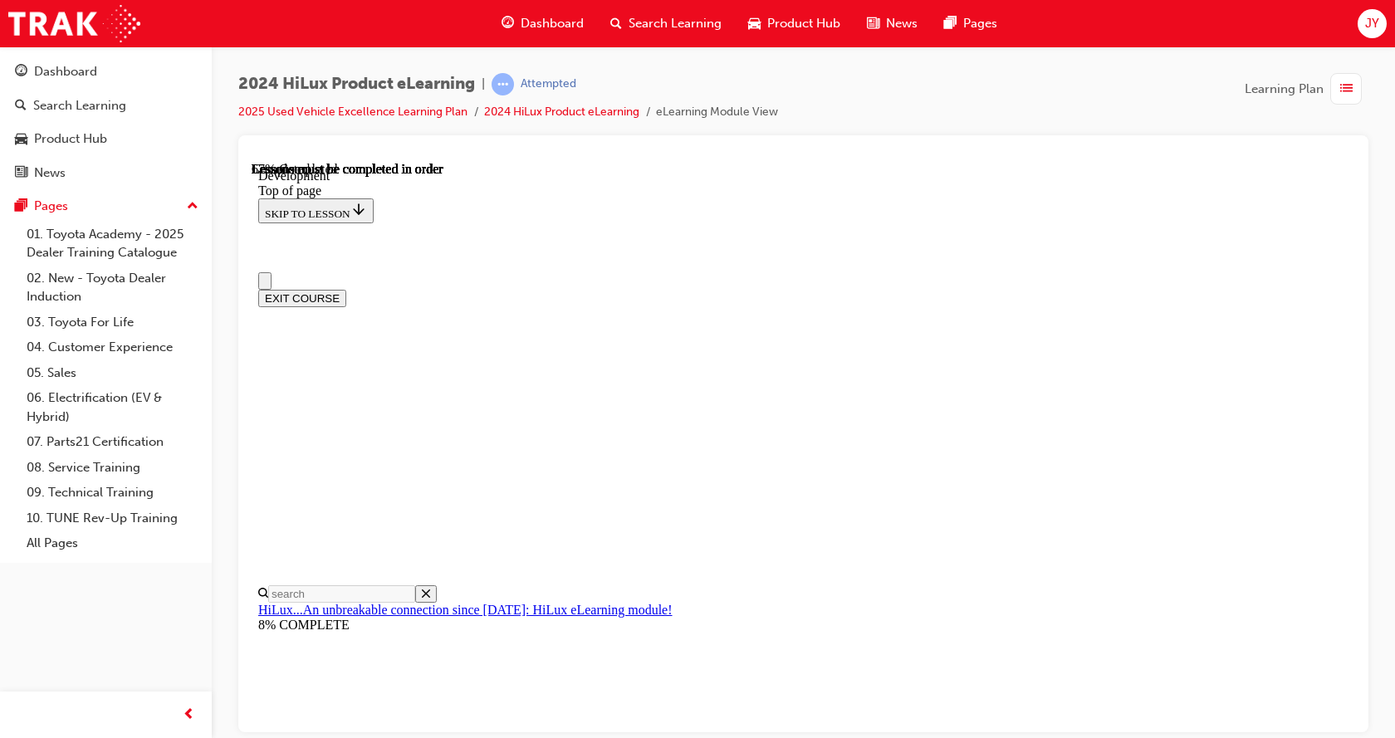
scroll to position [0, 0]
